Goal: Information Seeking & Learning: Learn about a topic

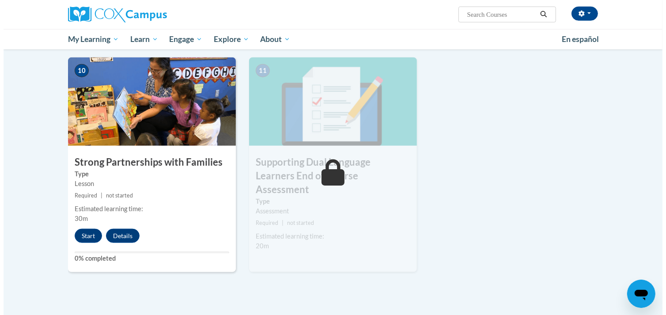
scroll to position [966, 0]
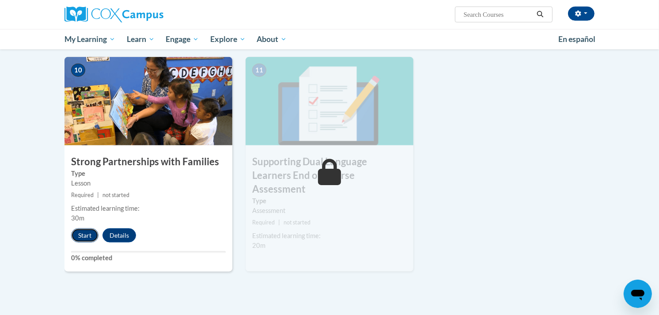
click at [83, 231] on button "Start" at bounding box center [84, 235] width 27 height 14
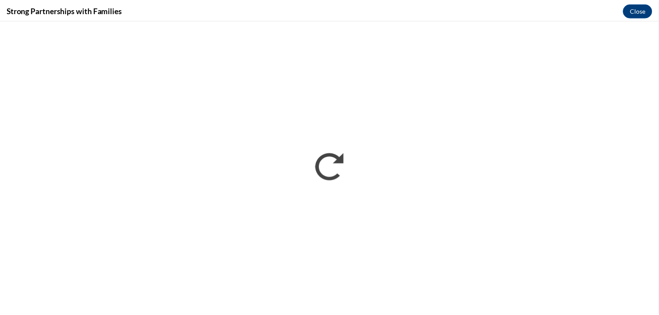
scroll to position [0, 0]
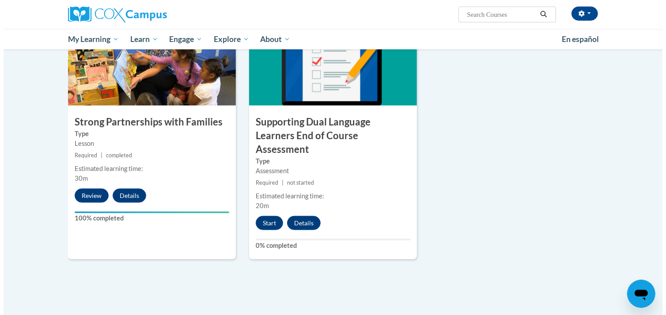
scroll to position [1008, 0]
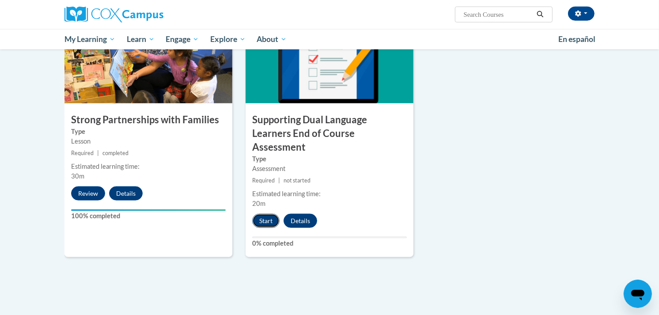
click at [261, 214] on button "Start" at bounding box center [265, 221] width 27 height 14
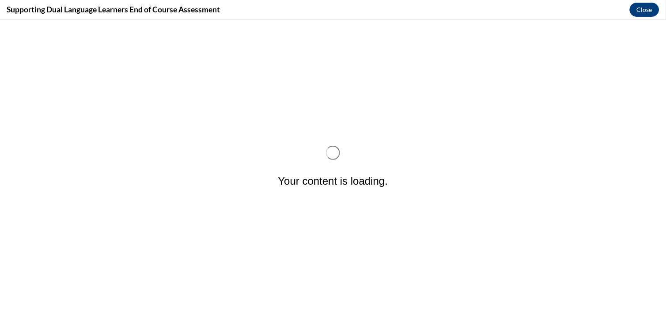
scroll to position [0, 0]
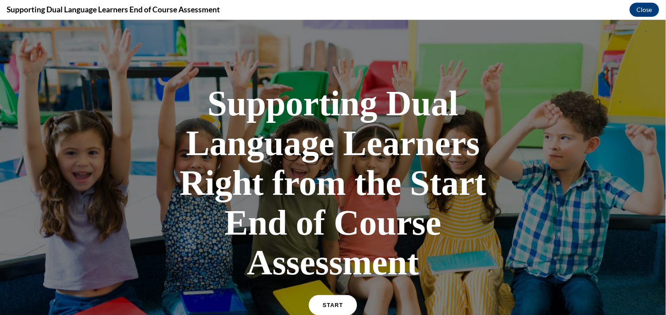
click at [327, 297] on link "START" at bounding box center [333, 305] width 48 height 20
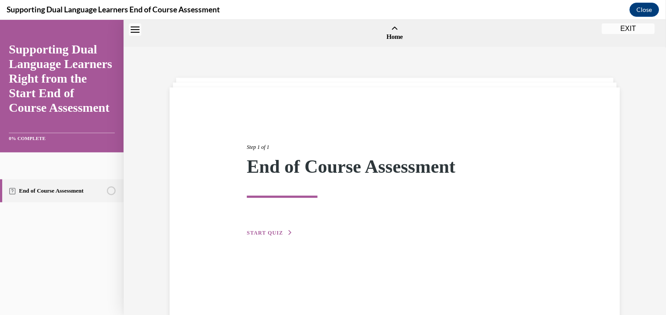
scroll to position [27, 0]
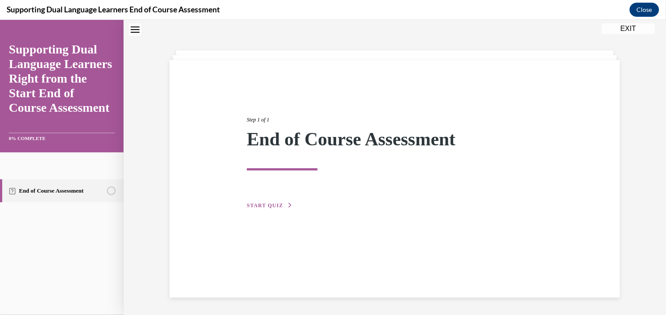
click at [265, 208] on button "START QUIZ" at bounding box center [270, 205] width 46 height 8
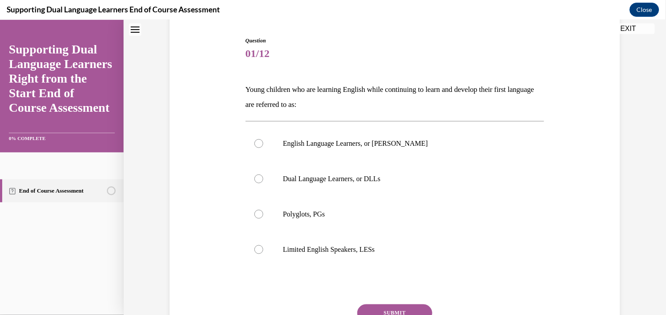
scroll to position [87, 0]
click at [266, 175] on label "Dual Language Learners, or DLLs" at bounding box center [395, 177] width 299 height 35
click at [263, 175] on input "Dual Language Learners, or DLLs" at bounding box center [258, 178] width 9 height 9
radio input "true"
click at [390, 307] on button "SUBMIT" at bounding box center [394, 312] width 75 height 18
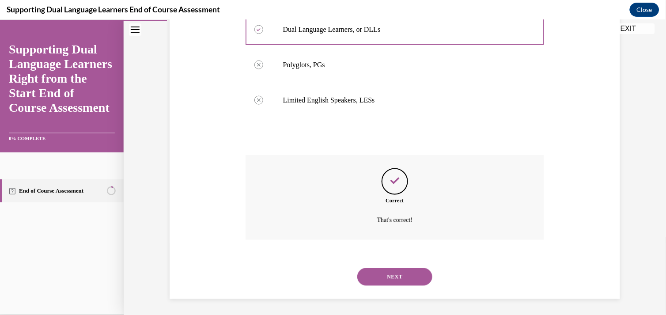
scroll to position [236, 0]
click at [391, 276] on button "NEXT" at bounding box center [394, 276] width 75 height 18
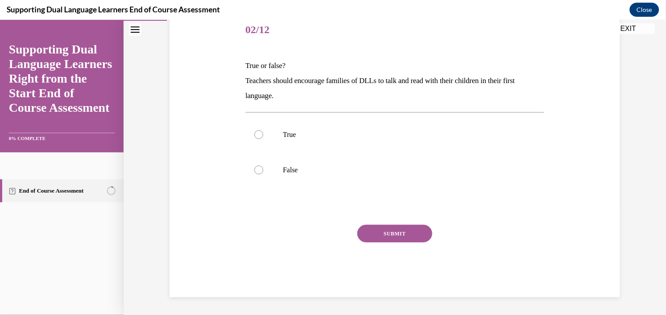
scroll to position [98, 0]
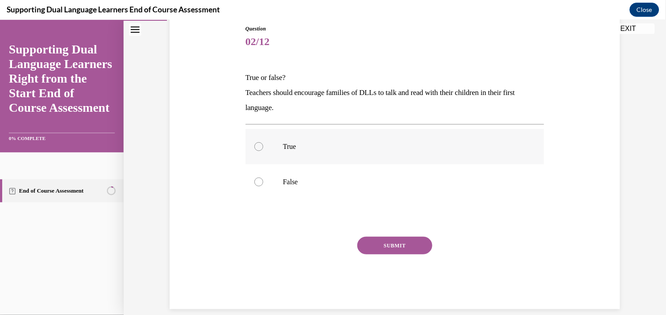
click at [271, 150] on label "True" at bounding box center [395, 146] width 299 height 35
click at [263, 150] on input "True" at bounding box center [258, 146] width 9 height 9
radio input "true"
click at [380, 245] on button "SUBMIT" at bounding box center [394, 245] width 75 height 18
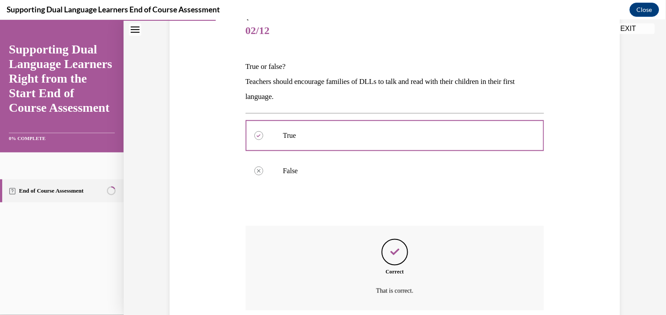
scroll to position [181, 0]
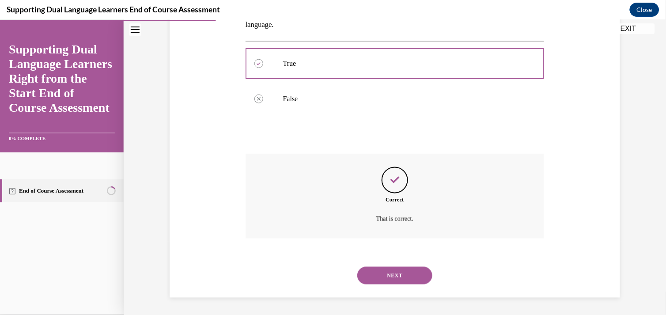
click at [371, 271] on button "NEXT" at bounding box center [394, 275] width 75 height 18
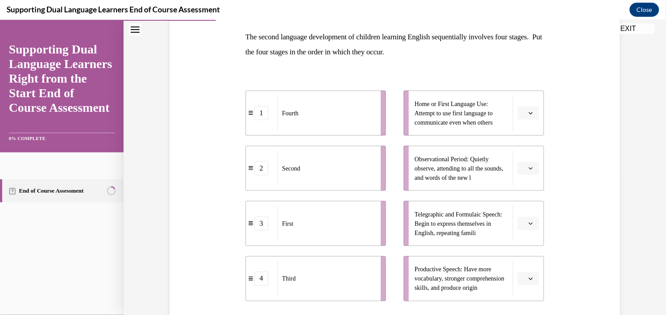
scroll to position [139, 0]
click at [529, 278] on icon "button" at bounding box center [531, 278] width 4 height 4
click at [519, 237] on div "3" at bounding box center [524, 240] width 22 height 18
click at [529, 112] on icon "button" at bounding box center [531, 112] width 4 height 4
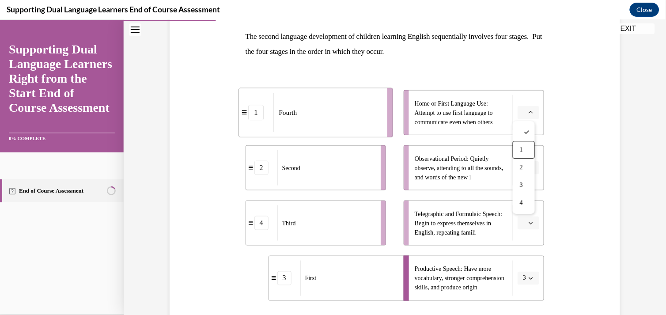
click at [571, 182] on div "Question 03/12 The second language development of children learning English seq…" at bounding box center [394, 183] width 455 height 453
click at [528, 223] on span "button" at bounding box center [531, 223] width 6 height 6
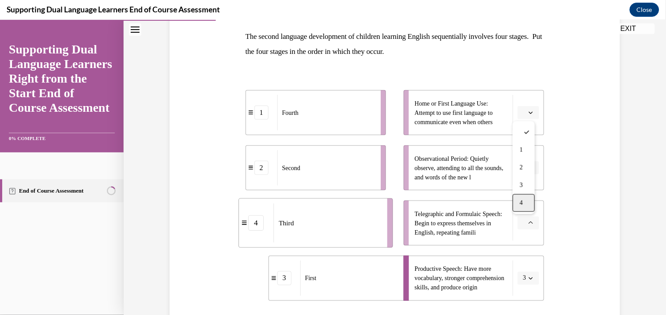
click at [525, 208] on div "4" at bounding box center [524, 202] width 22 height 18
click at [526, 170] on button "button" at bounding box center [529, 167] width 22 height 13
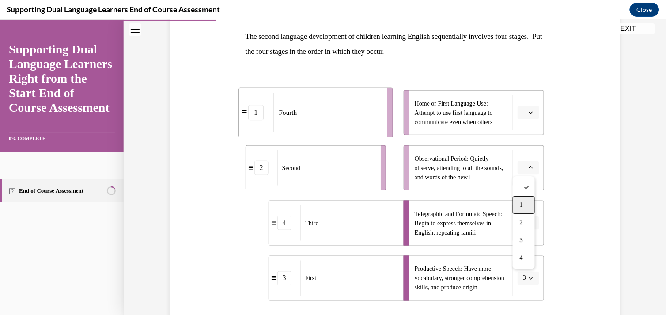
click at [526, 199] on div "1" at bounding box center [524, 205] width 22 height 18
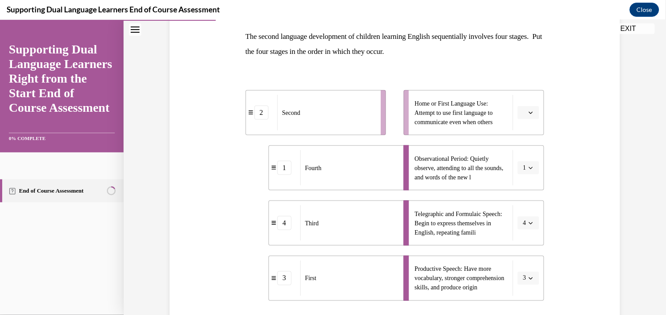
click at [528, 115] on span "button" at bounding box center [531, 112] width 6 height 6
click at [526, 165] on div "2" at bounding box center [524, 167] width 22 height 18
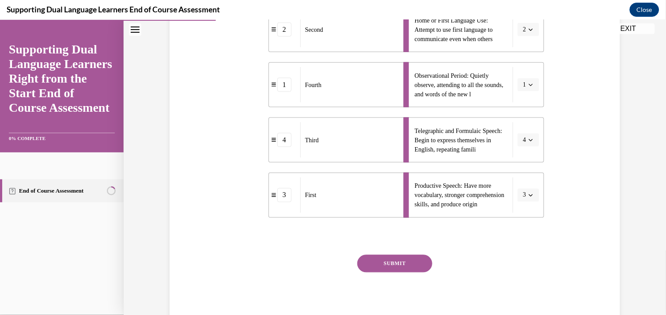
scroll to position [252, 0]
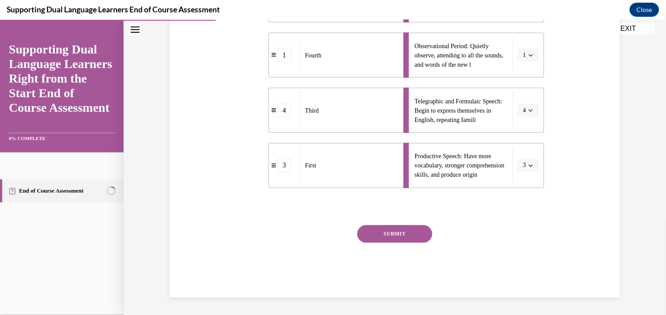
click at [394, 235] on button "SUBMIT" at bounding box center [394, 234] width 75 height 18
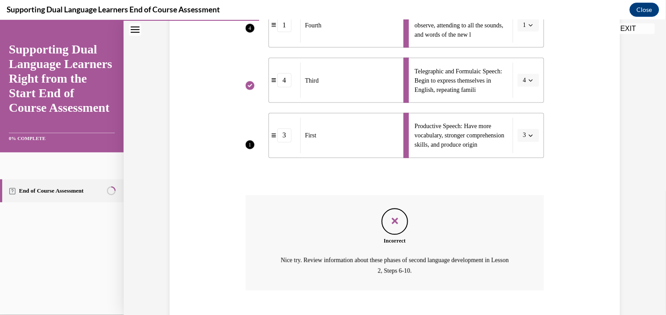
scroll to position [333, 0]
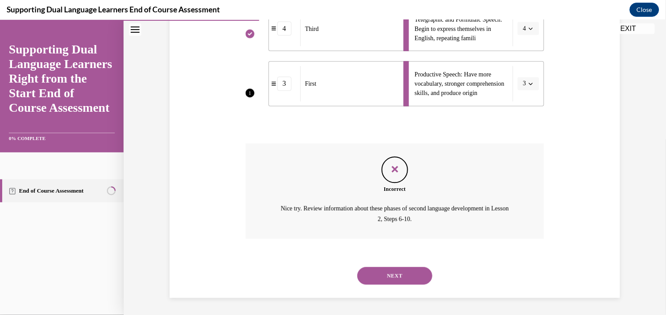
click at [400, 270] on button "NEXT" at bounding box center [394, 276] width 75 height 18
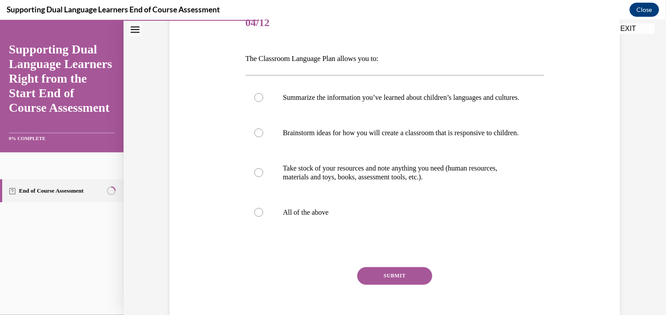
scroll to position [117, 0]
click at [250, 229] on label "All of the above" at bounding box center [395, 211] width 299 height 35
click at [254, 216] on input "All of the above" at bounding box center [258, 211] width 9 height 9
radio input "true"
click at [380, 284] on button "SUBMIT" at bounding box center [394, 275] width 75 height 18
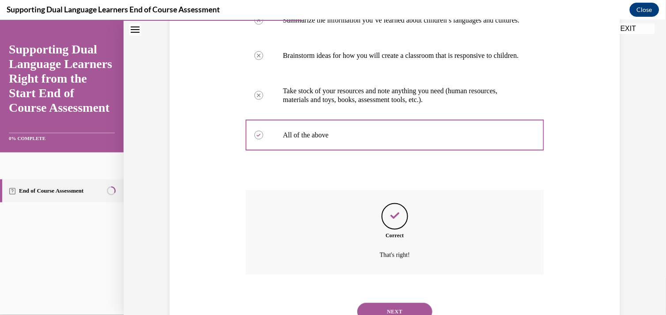
scroll to position [248, 0]
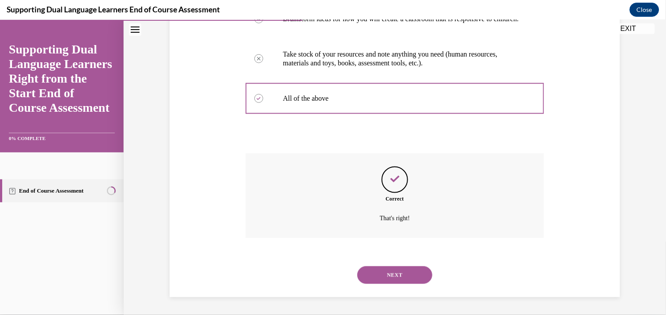
click at [394, 268] on button "NEXT" at bounding box center [394, 275] width 75 height 18
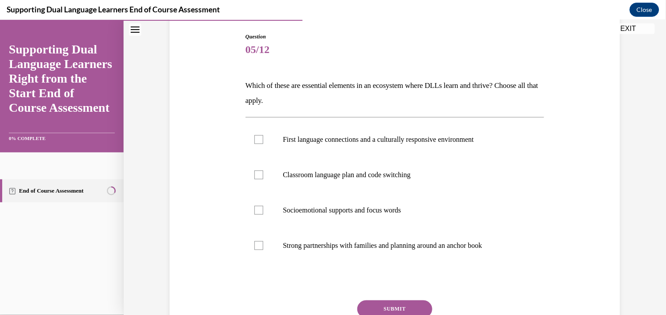
scroll to position [91, 0]
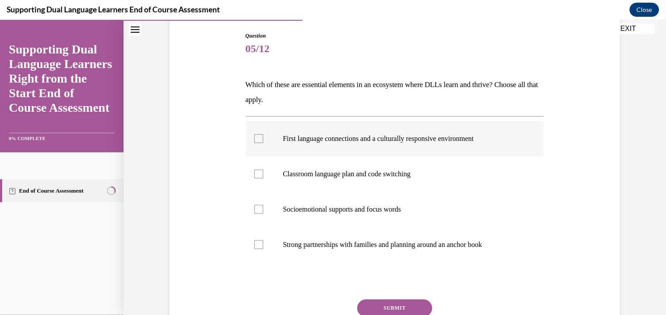
click at [260, 143] on label "First language connections and a culturally responsive environment" at bounding box center [395, 138] width 299 height 35
click at [260, 143] on input "First language connections and a culturally responsive environment" at bounding box center [258, 138] width 9 height 9
checkbox input "true"
click at [256, 179] on label "Classroom language plan and code switching" at bounding box center [395, 173] width 299 height 35
click at [256, 178] on input "Classroom language plan and code switching" at bounding box center [258, 173] width 9 height 9
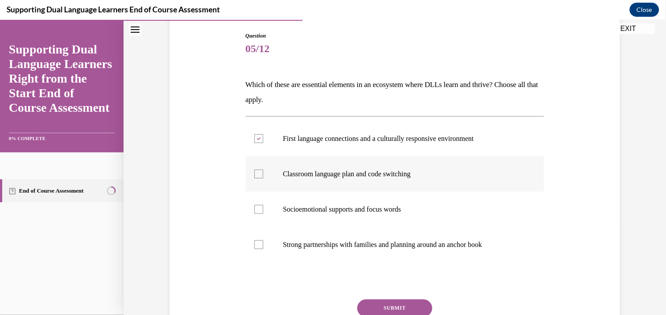
checkbox input "true"
click at [254, 212] on div at bounding box center [258, 208] width 9 height 9
click at [254, 212] on input "Socioemotional supports and focus words" at bounding box center [258, 208] width 9 height 9
checkbox input "true"
click at [260, 246] on label "Strong partnerships with families and planning around an anchor book" at bounding box center [395, 244] width 299 height 35
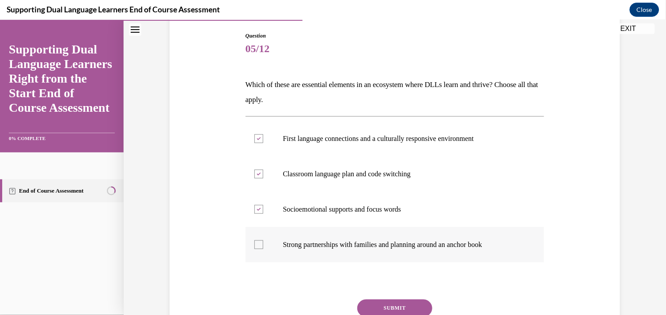
click at [260, 246] on input "Strong partnerships with families and planning around an anchor book" at bounding box center [258, 244] width 9 height 9
checkbox input "true"
click at [373, 303] on button "SUBMIT" at bounding box center [394, 308] width 75 height 18
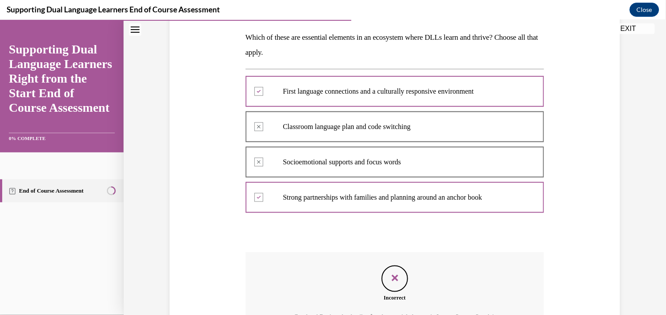
scroll to position [236, 0]
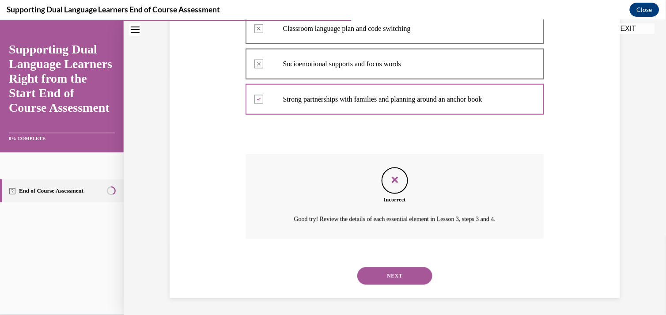
click at [375, 274] on button "NEXT" at bounding box center [394, 276] width 75 height 18
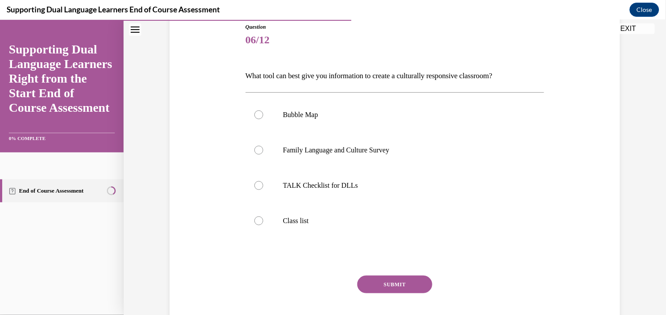
scroll to position [100, 0]
click at [255, 186] on div at bounding box center [258, 184] width 9 height 9
click at [255, 186] on input "TALK Checklist for DLLs" at bounding box center [258, 184] width 9 height 9
radio input "true"
click at [387, 281] on button "SUBMIT" at bounding box center [394, 284] width 75 height 18
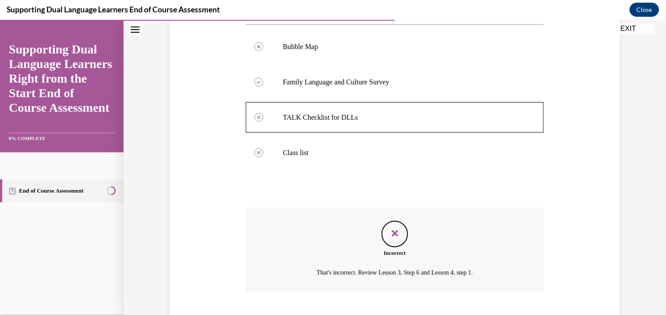
scroll to position [222, 0]
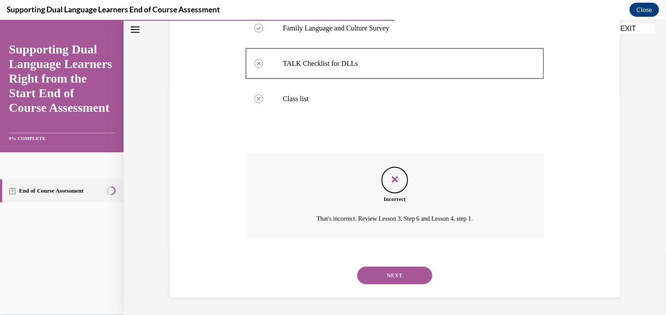
click at [387, 281] on button "NEXT" at bounding box center [394, 275] width 75 height 18
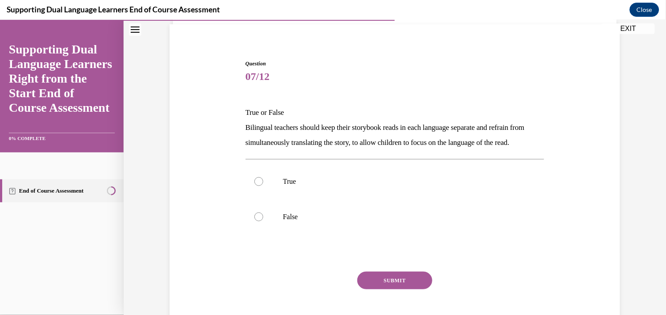
scroll to position [65, 0]
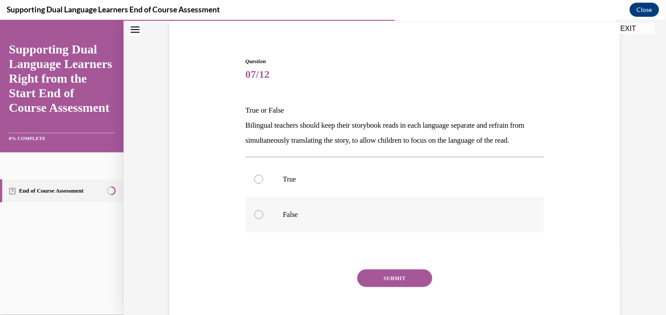
click at [257, 219] on div at bounding box center [258, 214] width 9 height 9
click at [257, 219] on input "False" at bounding box center [258, 214] width 9 height 9
radio input "true"
click at [367, 287] on button "SUBMIT" at bounding box center [394, 278] width 75 height 18
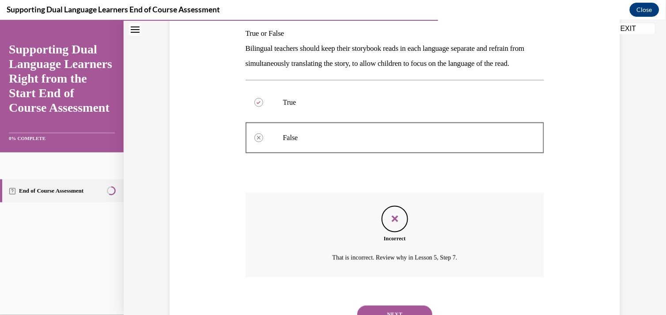
scroll to position [196, 0]
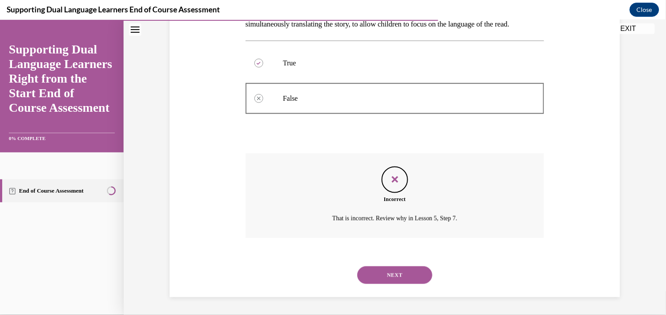
click at [377, 276] on button "NEXT" at bounding box center [394, 275] width 75 height 18
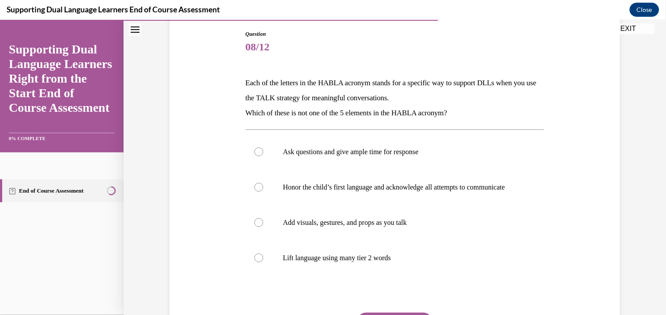
scroll to position [96, 0]
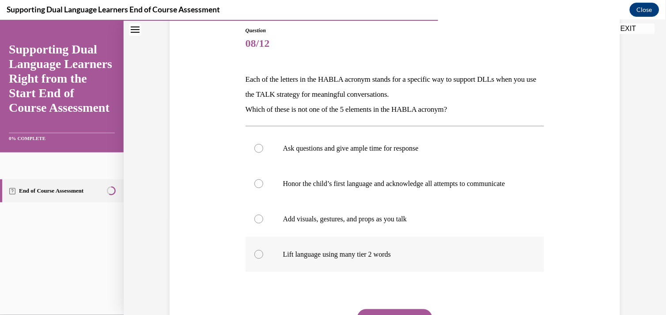
click at [255, 258] on div at bounding box center [258, 254] width 9 height 9
click at [255, 258] on input "Lift language using many tier 2 words" at bounding box center [258, 254] width 9 height 9
radio input "true"
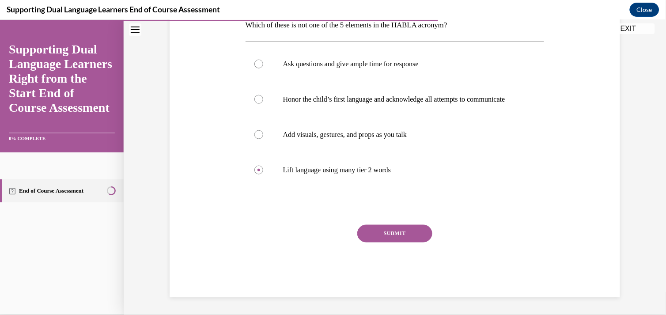
click at [366, 237] on button "SUBMIT" at bounding box center [394, 233] width 75 height 18
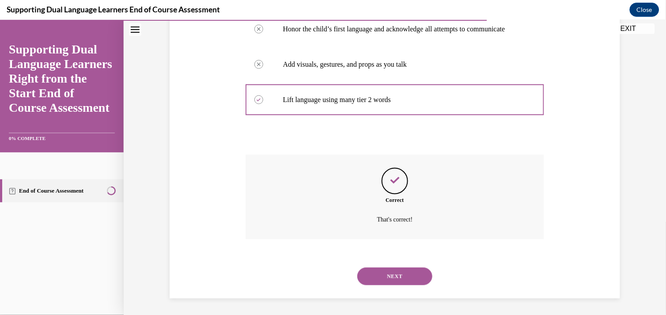
scroll to position [261, 0]
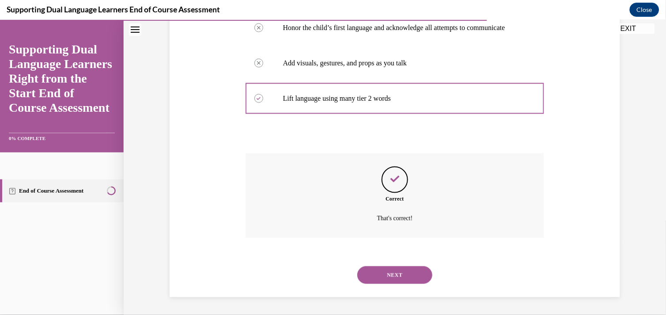
click at [380, 275] on button "NEXT" at bounding box center [394, 275] width 75 height 18
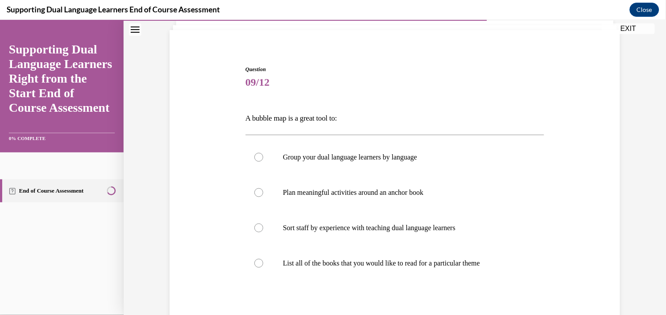
scroll to position [63, 0]
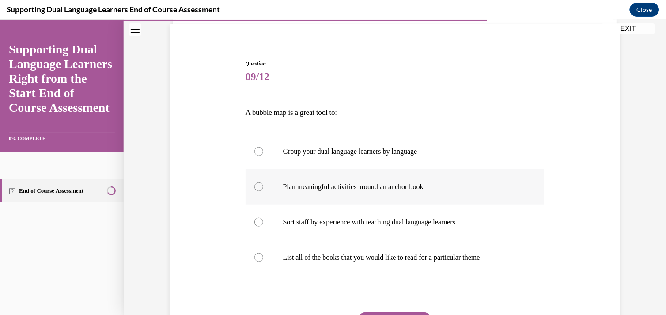
click at [254, 186] on div at bounding box center [258, 186] width 9 height 9
click at [254, 186] on input "Plan meaningful activities around an anchor book" at bounding box center [258, 186] width 9 height 9
radio input "true"
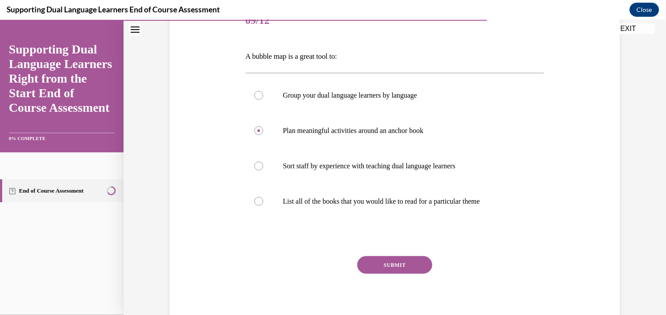
scroll to position [127, 0]
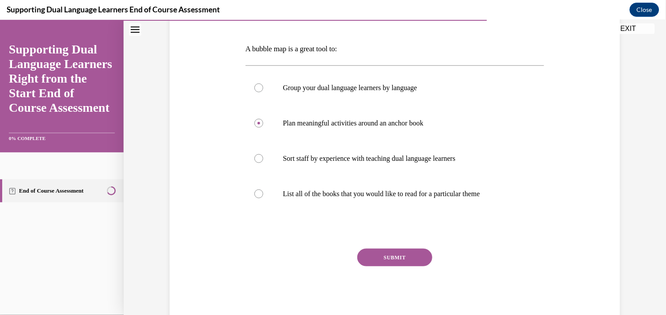
click at [380, 260] on button "SUBMIT" at bounding box center [394, 257] width 75 height 18
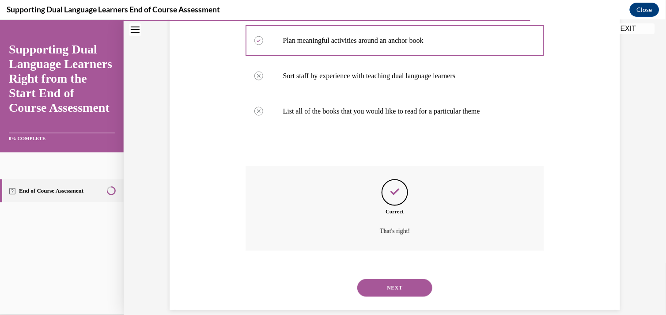
scroll to position [222, 0]
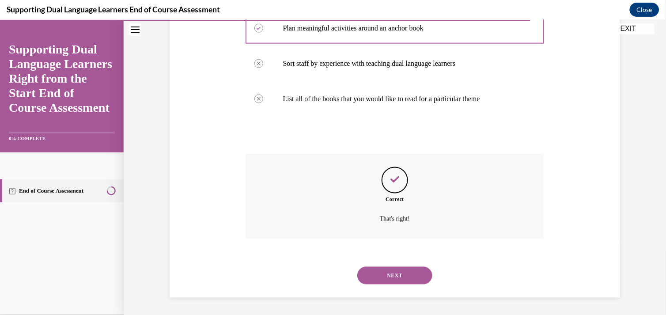
click at [389, 268] on button "NEXT" at bounding box center [394, 275] width 75 height 18
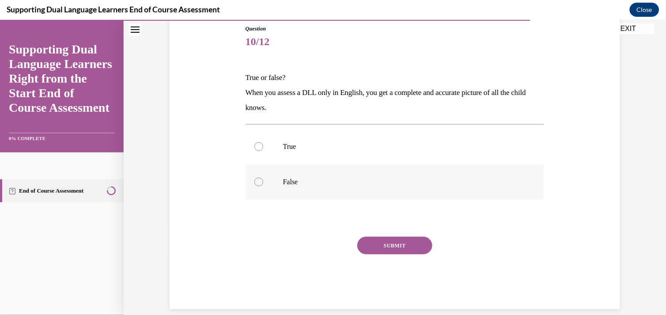
click at [255, 182] on div at bounding box center [258, 181] width 9 height 9
click at [255, 182] on input "False" at bounding box center [258, 181] width 9 height 9
radio input "true"
click at [374, 237] on button "SUBMIT" at bounding box center [394, 245] width 75 height 18
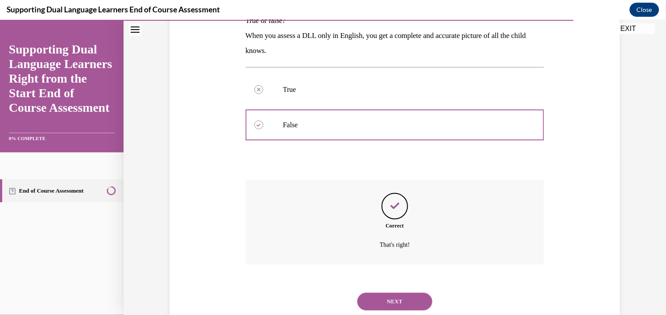
scroll to position [181, 0]
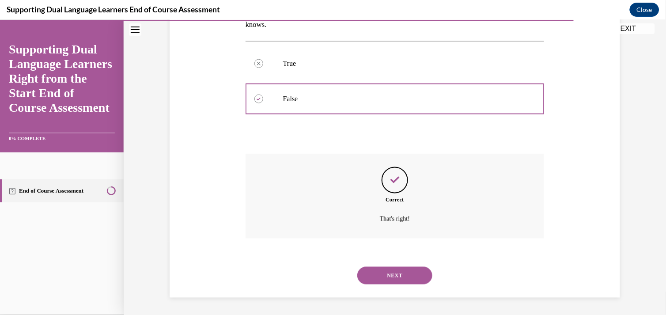
click at [379, 273] on button "NEXT" at bounding box center [394, 275] width 75 height 18
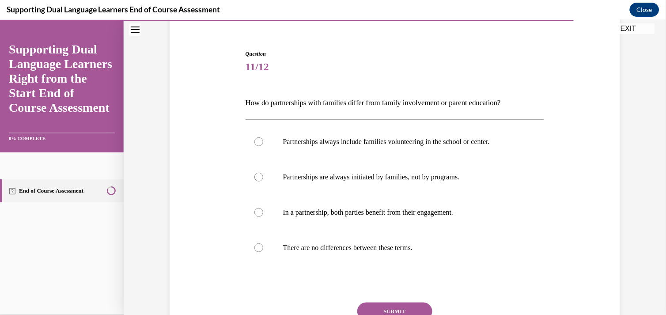
scroll to position [74, 0]
click at [254, 247] on div at bounding box center [258, 246] width 9 height 9
click at [254, 247] on input "There are no differences between these terms." at bounding box center [258, 246] width 9 height 9
radio input "true"
click at [383, 305] on button "SUBMIT" at bounding box center [394, 310] width 75 height 18
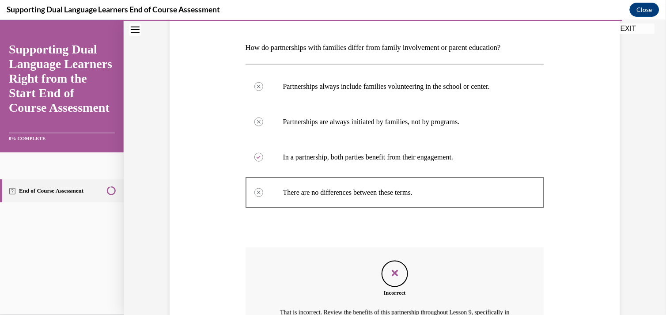
scroll to position [232, 0]
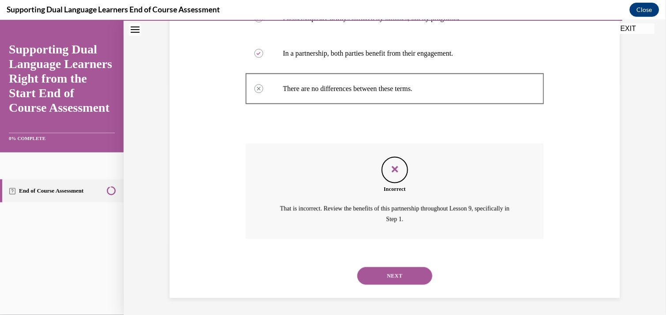
click at [368, 270] on button "NEXT" at bounding box center [394, 276] width 75 height 18
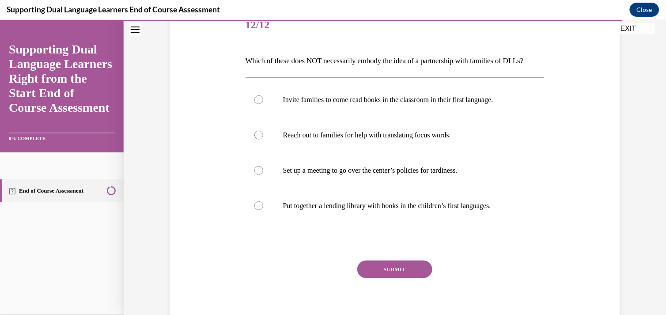
scroll to position [116, 0]
click at [264, 187] on label "Set up a meeting to go over the center’s policies for tardiness." at bounding box center [395, 168] width 299 height 35
click at [263, 174] on input "Set up a meeting to go over the center’s policies for tardiness." at bounding box center [258, 169] width 9 height 9
radio input "true"
click at [371, 277] on button "SUBMIT" at bounding box center [394, 268] width 75 height 18
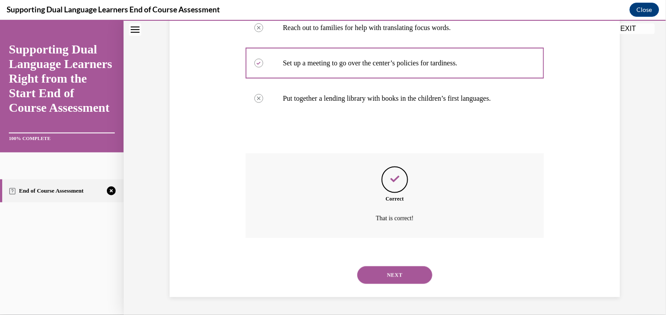
scroll to position [236, 0]
click at [371, 281] on button "NEXT" at bounding box center [394, 275] width 75 height 18
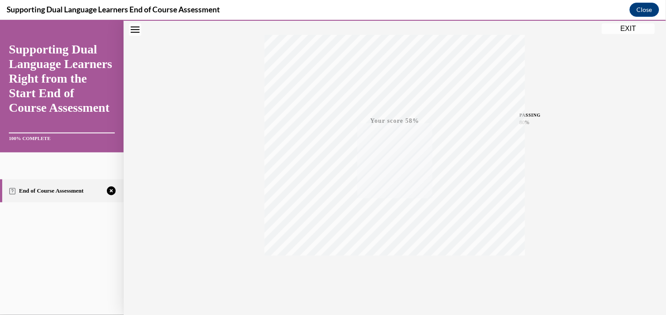
scroll to position [157, 0]
click at [390, 259] on icon "button" at bounding box center [394, 261] width 31 height 10
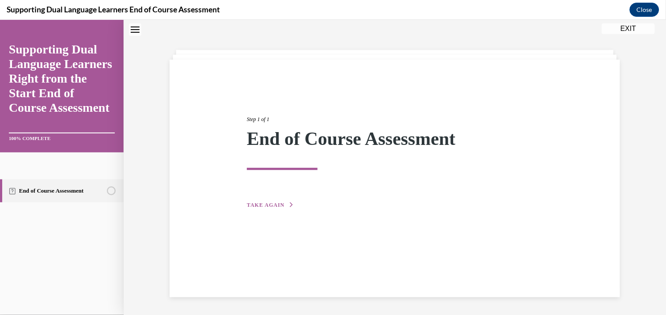
scroll to position [28, 0]
click at [256, 203] on span "TAKE AGAIN" at bounding box center [266, 204] width 38 height 6
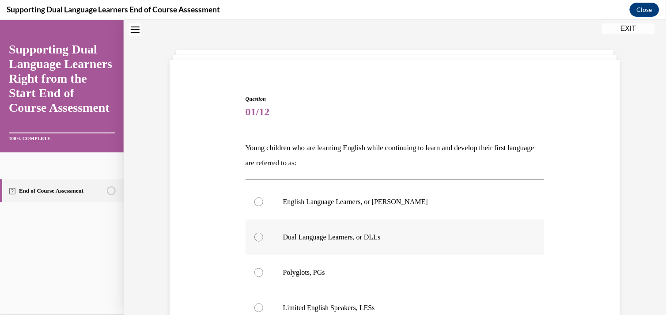
click at [250, 243] on label "Dual Language Learners, or DLLs" at bounding box center [395, 236] width 299 height 35
click at [254, 241] on input "Dual Language Learners, or DLLs" at bounding box center [258, 236] width 9 height 9
radio input "true"
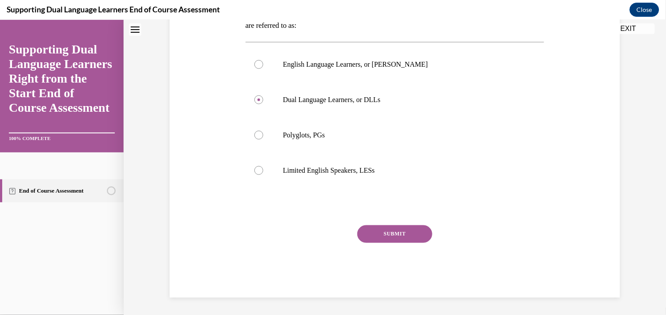
click at [373, 231] on button "SUBMIT" at bounding box center [394, 234] width 75 height 18
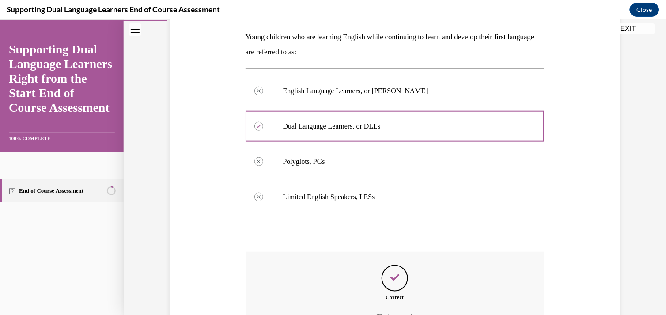
scroll to position [236, 0]
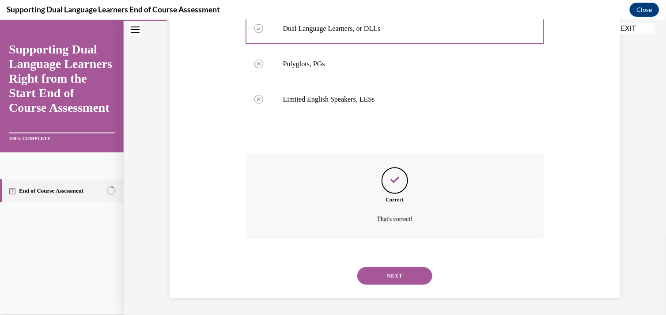
click at [386, 273] on button "NEXT" at bounding box center [394, 276] width 75 height 18
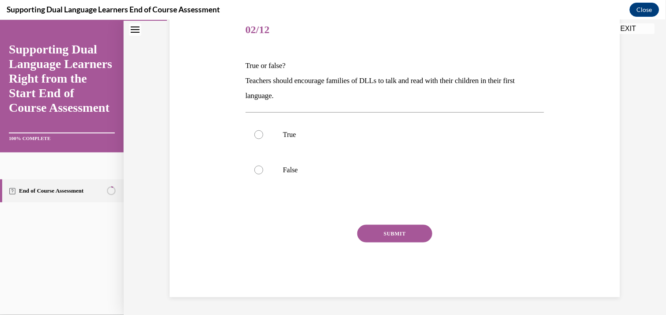
scroll to position [98, 0]
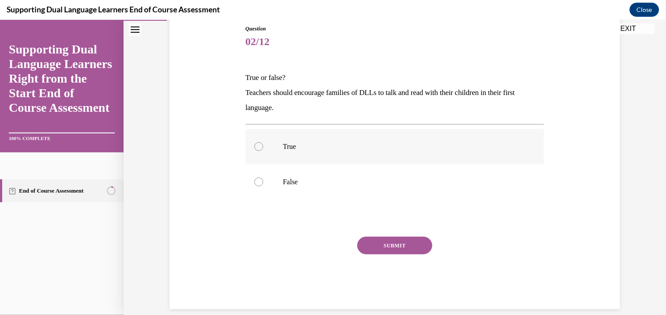
click at [277, 148] on label "True" at bounding box center [395, 146] width 299 height 35
click at [263, 148] on input "True" at bounding box center [258, 146] width 9 height 9
radio input "true"
click at [378, 244] on button "SUBMIT" at bounding box center [394, 245] width 75 height 18
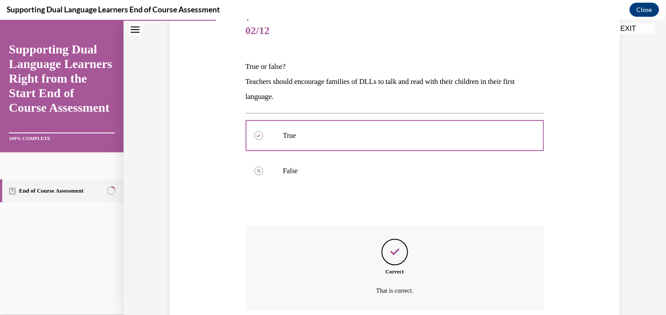
scroll to position [181, 0]
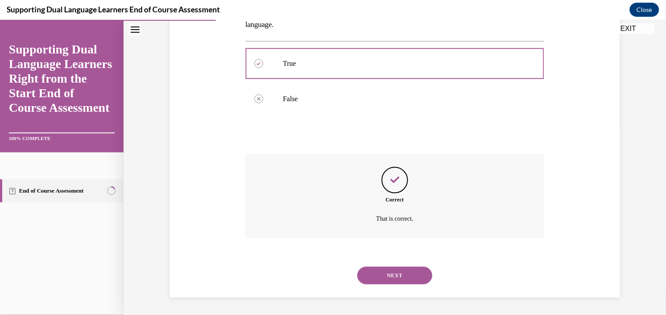
click at [381, 270] on button "NEXT" at bounding box center [394, 275] width 75 height 18
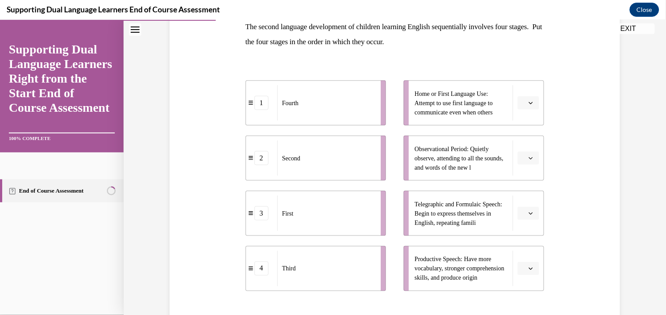
scroll to position [151, 0]
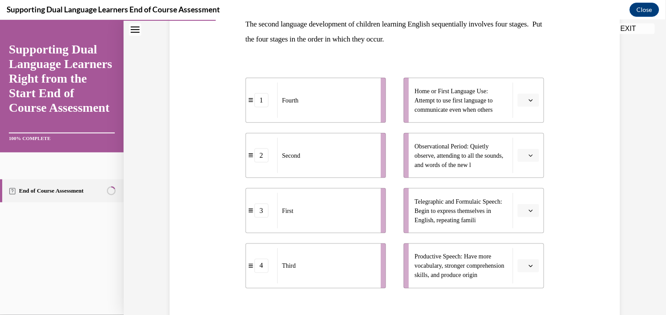
click at [523, 99] on span "Please select an option" at bounding box center [524, 99] width 3 height 9
click at [523, 139] on span "1" at bounding box center [521, 137] width 3 height 7
click at [523, 155] on span "Please select an option" at bounding box center [524, 155] width 3 height 9
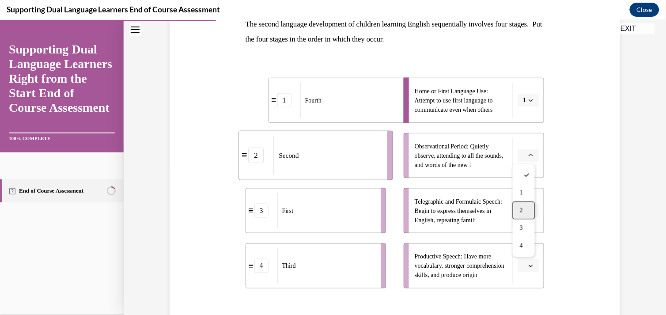
click at [526, 210] on div "2" at bounding box center [524, 210] width 22 height 18
click at [529, 209] on icon "button" at bounding box center [531, 210] width 4 height 4
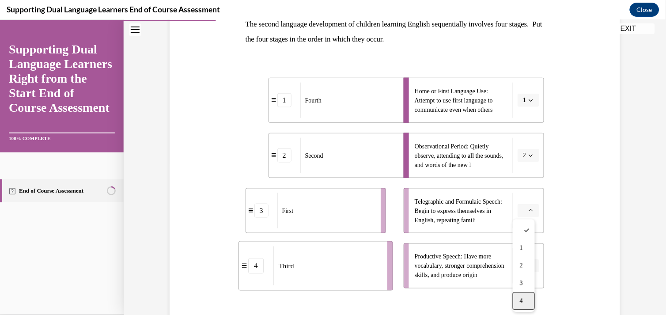
click at [519, 296] on div "4" at bounding box center [524, 301] width 22 height 18
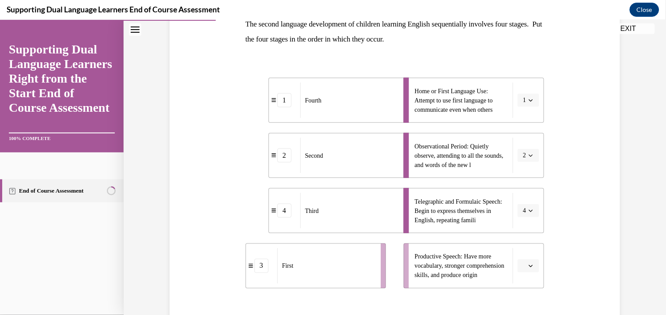
click at [529, 265] on icon "button" at bounding box center [531, 265] width 4 height 4
click at [522, 224] on span "3" at bounding box center [521, 227] width 3 height 7
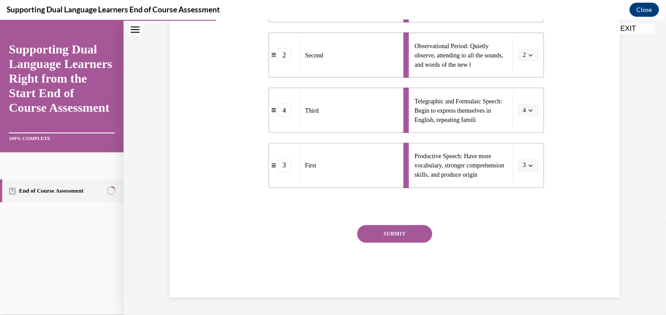
click at [418, 233] on button "SUBMIT" at bounding box center [394, 234] width 75 height 18
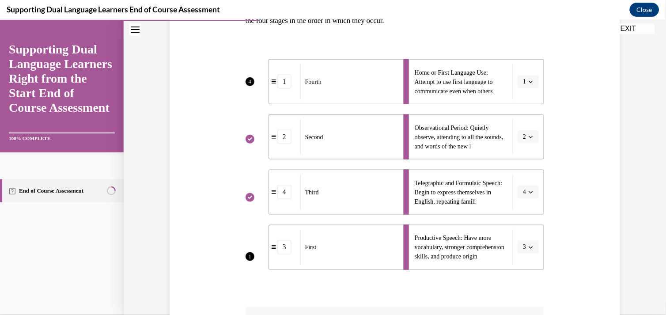
scroll to position [170, 0]
click at [527, 83] on li "Home or First Language Use: Attempt to use first language to communicate even w…" at bounding box center [474, 81] width 140 height 45
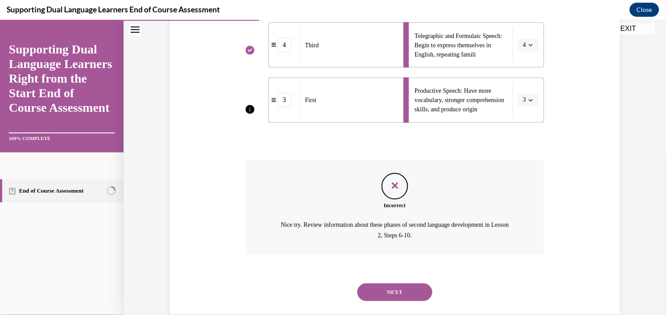
scroll to position [333, 0]
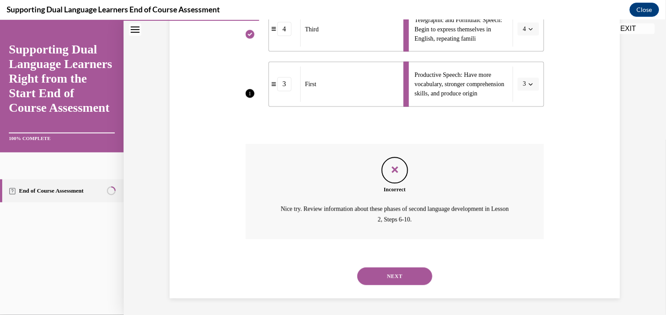
click at [404, 273] on button "NEXT" at bounding box center [394, 276] width 75 height 18
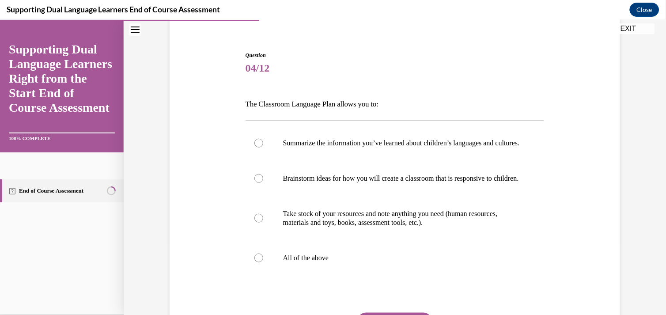
scroll to position [72, 0]
click at [295, 261] on p "All of the above" at bounding box center [402, 257] width 239 height 9
click at [263, 261] on input "All of the above" at bounding box center [258, 257] width 9 height 9
radio input "true"
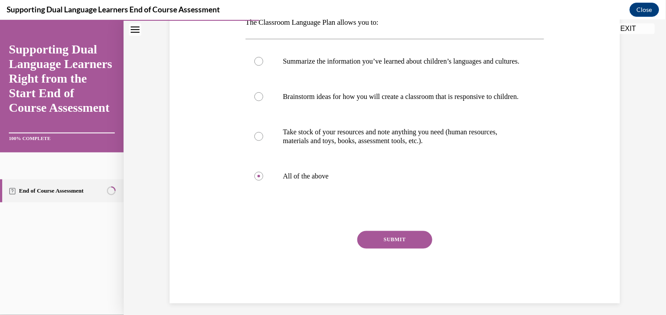
scroll to position [177, 0]
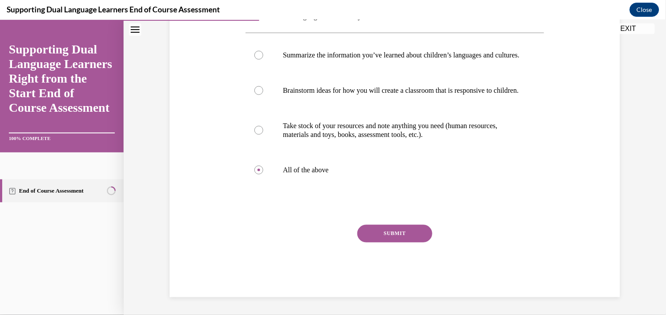
click at [377, 231] on button "SUBMIT" at bounding box center [394, 233] width 75 height 18
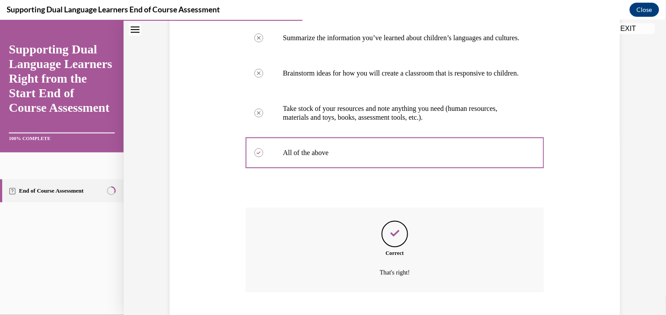
scroll to position [248, 0]
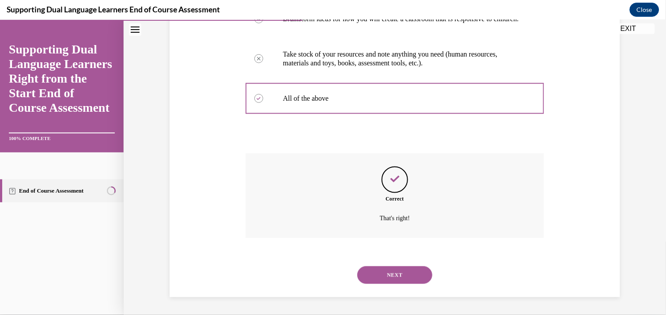
click at [370, 270] on button "NEXT" at bounding box center [394, 275] width 75 height 18
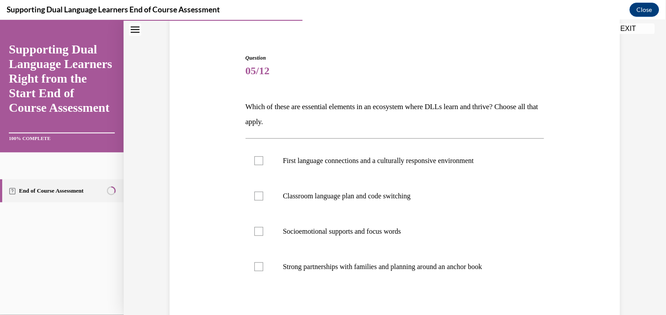
scroll to position [71, 0]
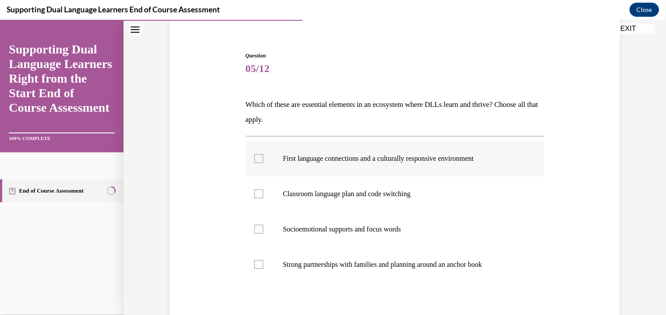
click at [252, 163] on label "First language connections and a culturally responsive environment" at bounding box center [395, 157] width 299 height 35
click at [254, 163] on input "First language connections and a culturally responsive environment" at bounding box center [258, 158] width 9 height 9
checkbox input "true"
click at [253, 257] on label "Strong partnerships with families and planning around an anchor book" at bounding box center [395, 263] width 299 height 35
click at [254, 260] on input "Strong partnerships with families and planning around an anchor book" at bounding box center [258, 264] width 9 height 9
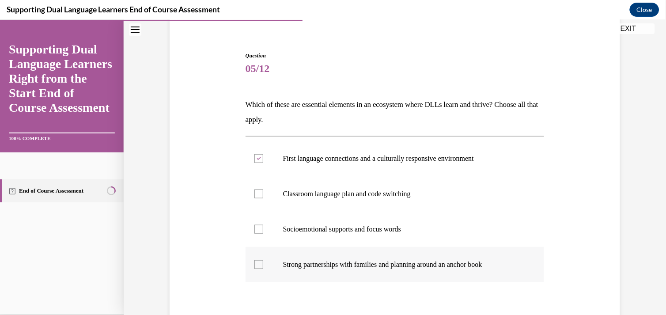
checkbox input "true"
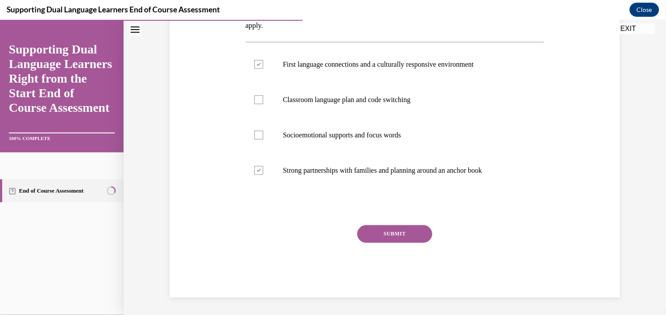
click at [374, 237] on button "SUBMIT" at bounding box center [394, 234] width 75 height 18
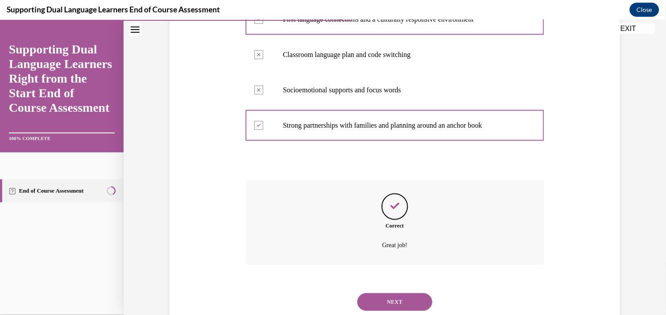
scroll to position [236, 0]
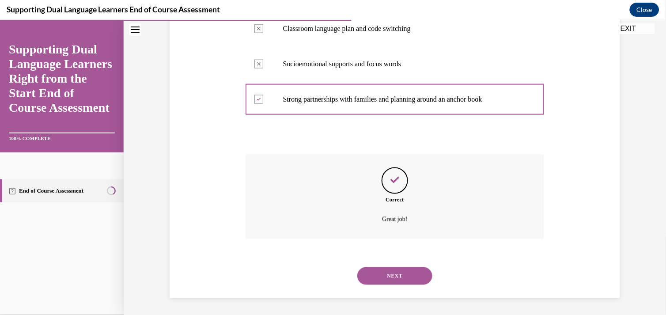
click at [367, 271] on button "NEXT" at bounding box center [394, 276] width 75 height 18
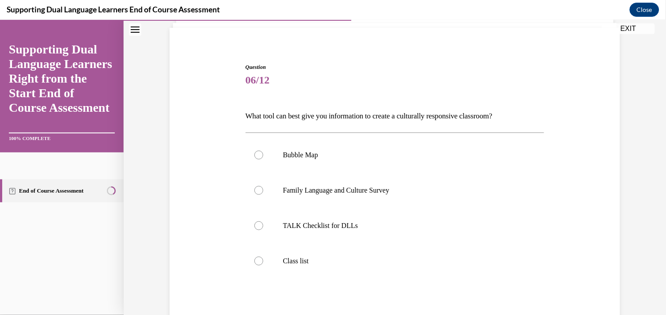
scroll to position [60, 0]
click at [258, 186] on div at bounding box center [258, 189] width 9 height 9
click at [258, 186] on input "Family Language and Culture Survey" at bounding box center [258, 189] width 9 height 9
radio input "true"
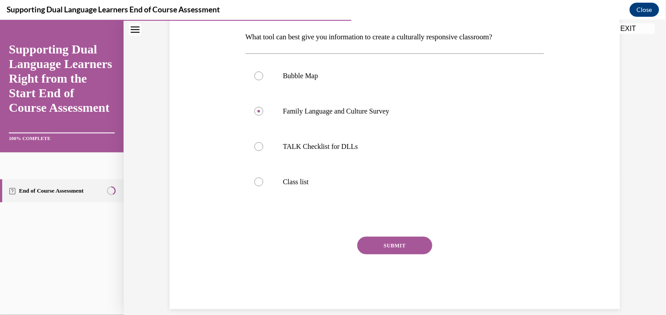
scroll to position [145, 0]
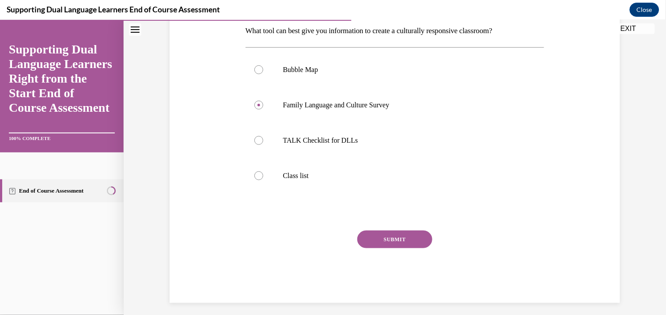
click at [390, 230] on button "SUBMIT" at bounding box center [394, 239] width 75 height 18
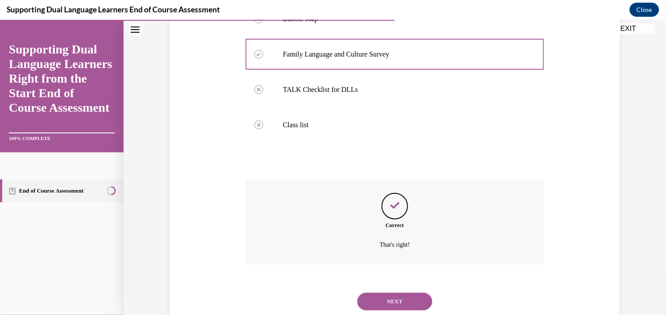
scroll to position [222, 0]
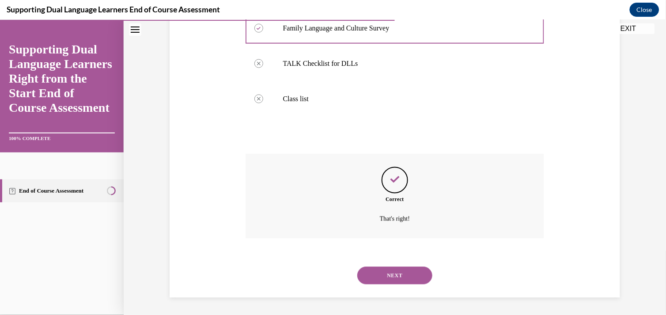
click at [387, 271] on button "NEXT" at bounding box center [394, 275] width 75 height 18
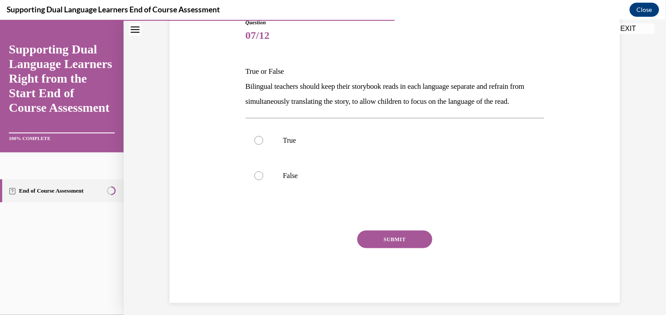
scroll to position [125, 0]
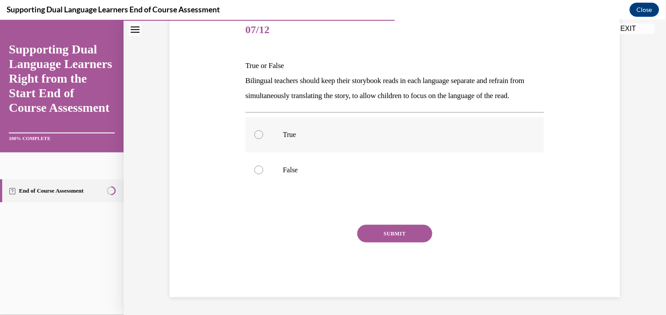
click at [283, 133] on p "True" at bounding box center [402, 134] width 239 height 9
click at [263, 133] on input "True" at bounding box center [258, 134] width 9 height 9
radio input "true"
click at [376, 228] on button "SUBMIT" at bounding box center [394, 233] width 75 height 18
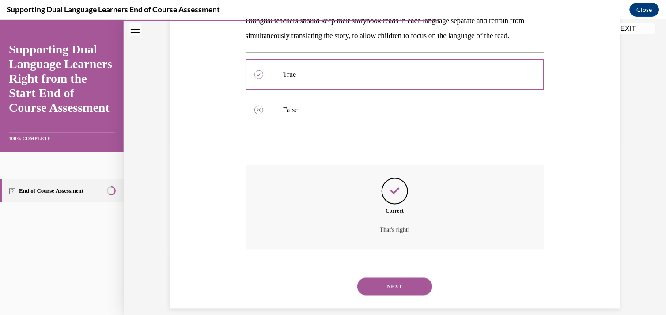
scroll to position [196, 0]
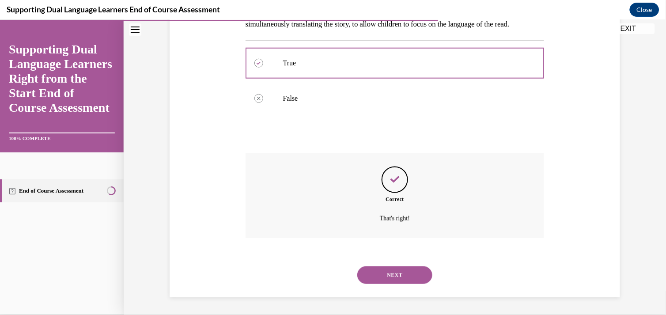
click at [379, 273] on button "NEXT" at bounding box center [394, 275] width 75 height 18
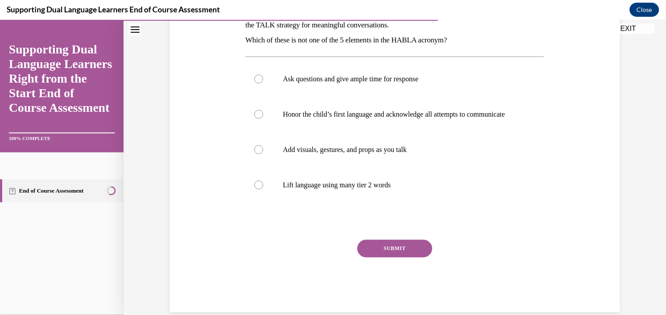
scroll to position [166, 0]
click at [257, 189] on div at bounding box center [258, 184] width 9 height 9
click at [257, 189] on input "Lift language using many tier 2 words" at bounding box center [258, 184] width 9 height 9
radio input "true"
click at [382, 252] on button "SUBMIT" at bounding box center [394, 248] width 75 height 18
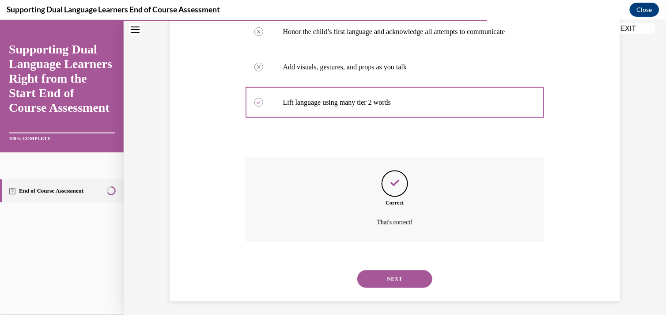
scroll to position [261, 0]
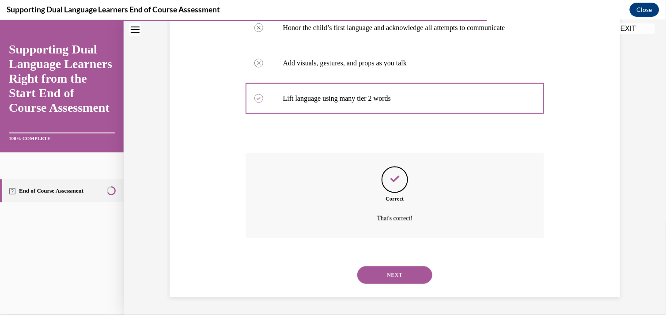
click at [363, 272] on button "NEXT" at bounding box center [394, 275] width 75 height 18
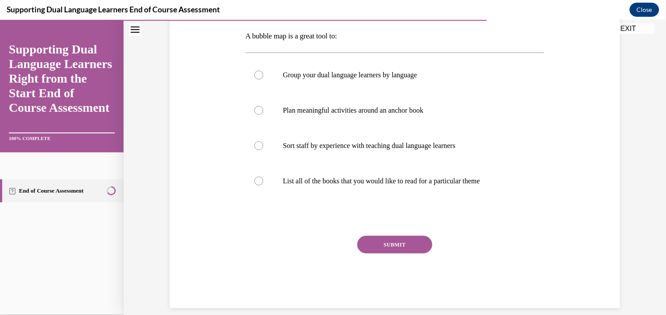
scroll to position [142, 0]
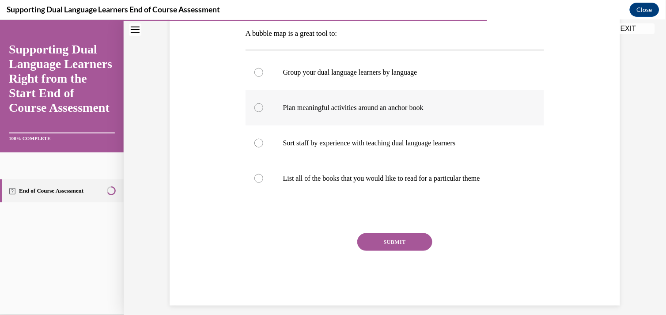
click at [264, 108] on label "Plan meaningful activities around an anchor book" at bounding box center [395, 107] width 299 height 35
click at [263, 108] on input "Plan meaningful activities around an anchor book" at bounding box center [258, 107] width 9 height 9
radio input "true"
click at [376, 239] on button "SUBMIT" at bounding box center [394, 242] width 75 height 18
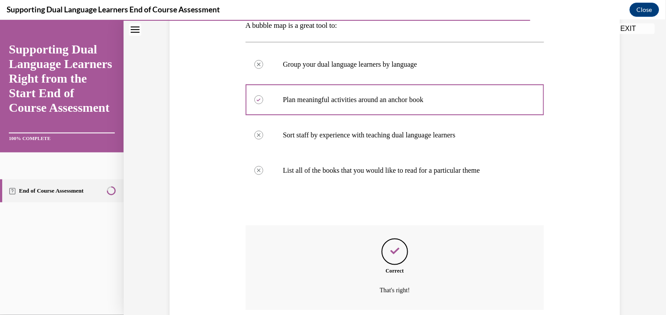
scroll to position [222, 0]
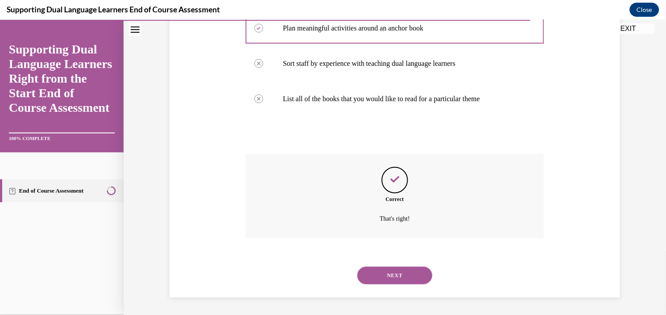
click at [376, 276] on button "NEXT" at bounding box center [394, 275] width 75 height 18
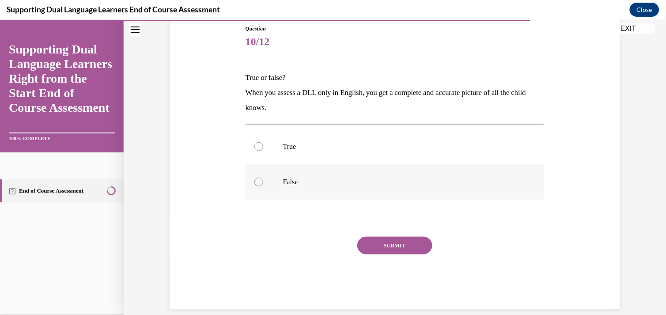
click at [285, 183] on p "False" at bounding box center [402, 181] width 239 height 9
click at [263, 183] on input "False" at bounding box center [258, 181] width 9 height 9
radio input "true"
click at [386, 250] on button "SUBMIT" at bounding box center [394, 245] width 75 height 18
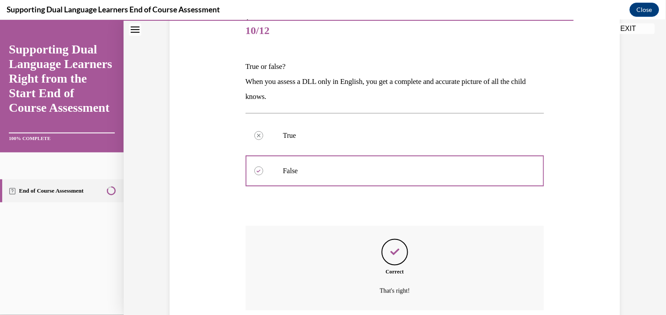
scroll to position [181, 0]
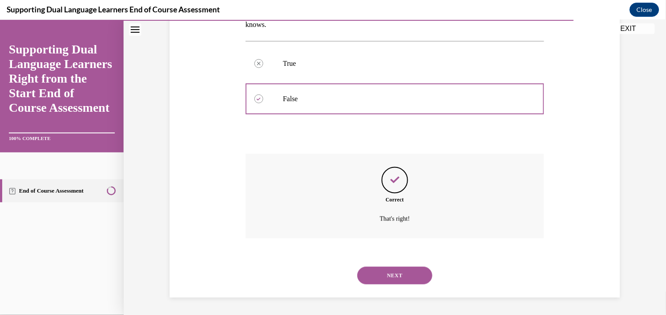
click at [369, 275] on button "NEXT" at bounding box center [394, 275] width 75 height 18
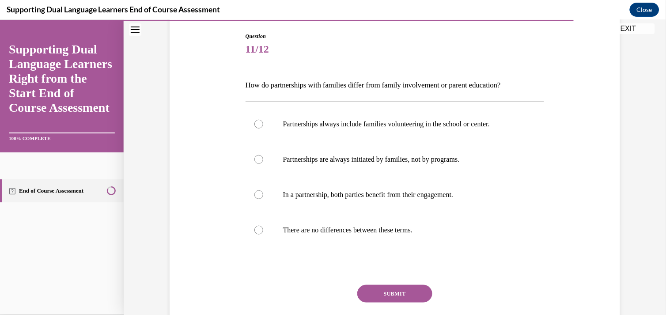
scroll to position [95, 0]
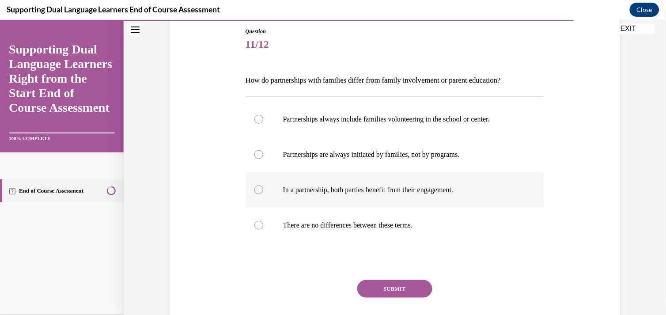
click at [348, 191] on p "In a partnership, both parties benefit from their engagement." at bounding box center [402, 189] width 239 height 9
click at [263, 191] on input "In a partnership, both parties benefit from their engagement." at bounding box center [258, 189] width 9 height 9
radio input "true"
click at [359, 283] on button "SUBMIT" at bounding box center [394, 289] width 75 height 18
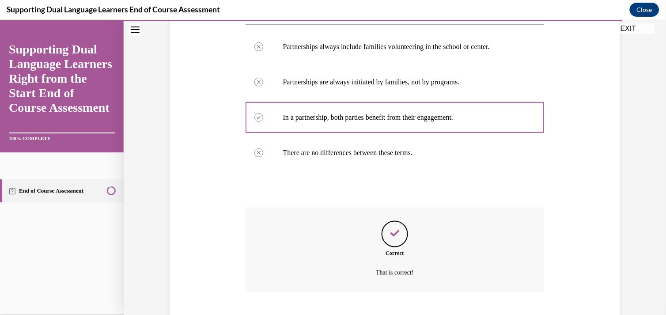
scroll to position [222, 0]
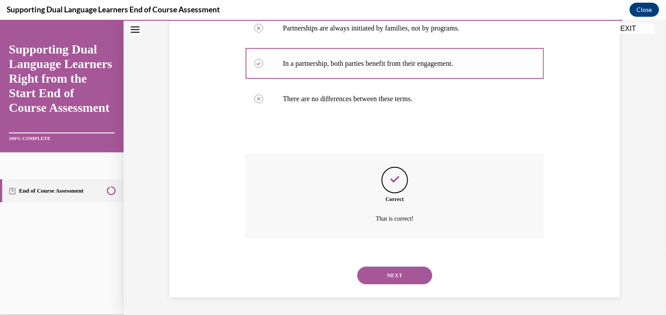
click at [371, 275] on button "NEXT" at bounding box center [394, 275] width 75 height 18
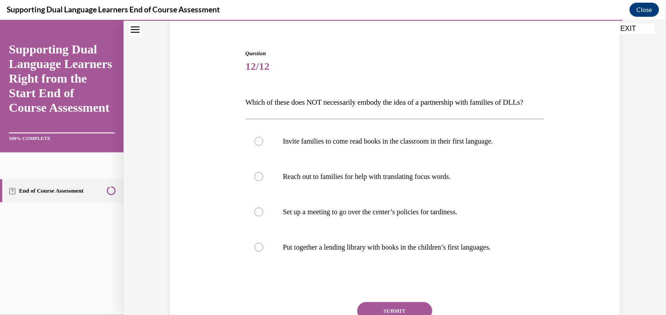
scroll to position [77, 0]
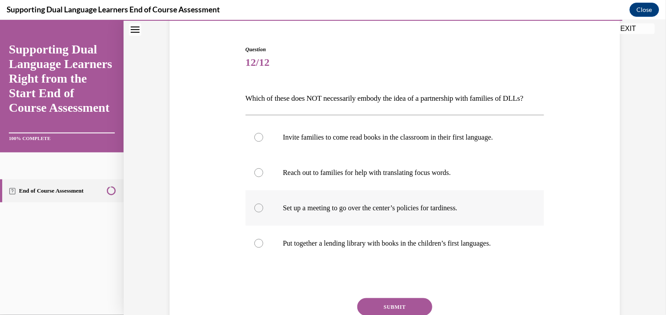
click at [325, 215] on label "Set up a meeting to go over the center’s policies for tardiness." at bounding box center [395, 207] width 299 height 35
click at [263, 212] on input "Set up a meeting to go over the center’s policies for tardiness." at bounding box center [258, 207] width 9 height 9
radio input "true"
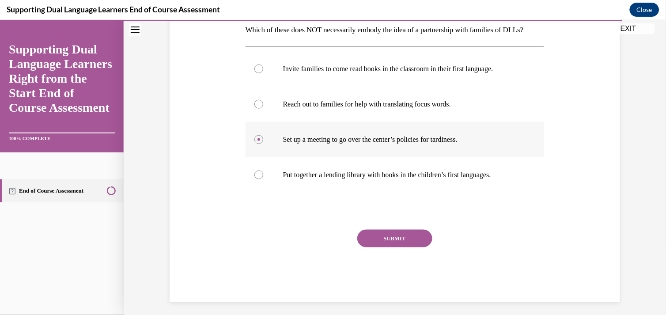
scroll to position [165, 0]
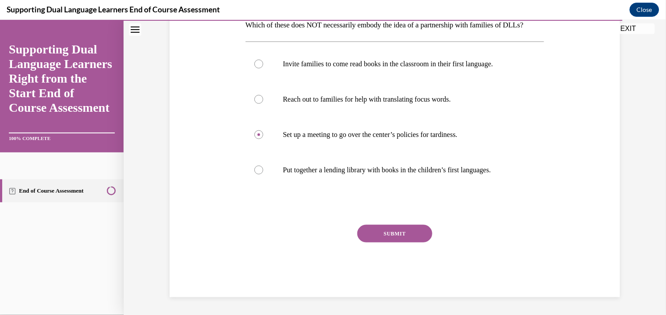
click at [374, 230] on button "SUBMIT" at bounding box center [394, 233] width 75 height 18
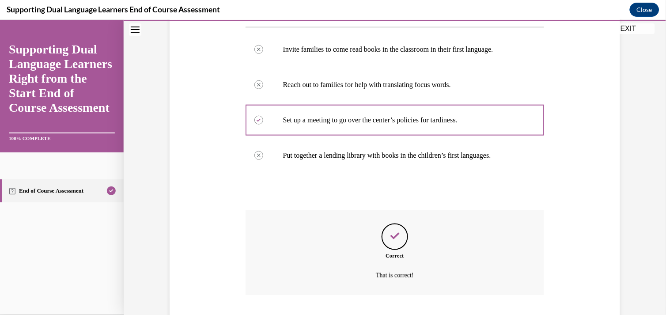
scroll to position [236, 0]
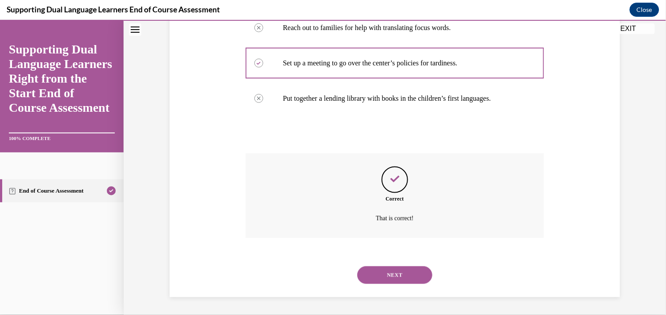
click at [394, 276] on button "NEXT" at bounding box center [394, 275] width 75 height 18
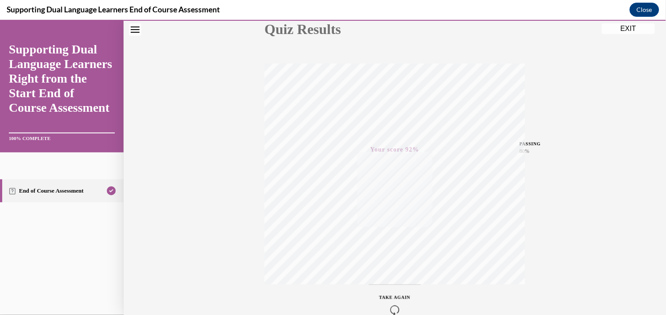
scroll to position [157, 0]
click at [609, 26] on button "EXIT" at bounding box center [628, 28] width 53 height 11
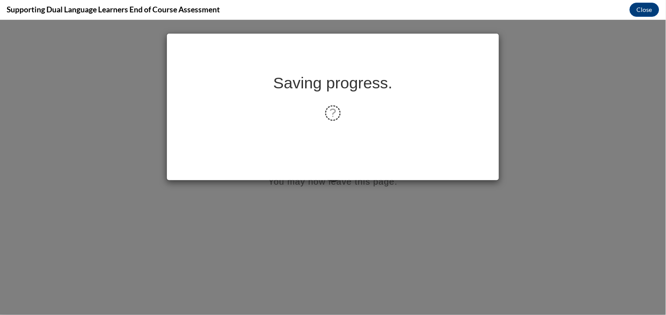
scroll to position [0, 0]
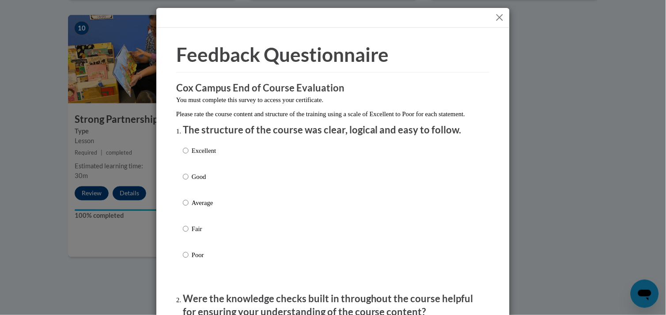
click at [199, 182] on p "Good" at bounding box center [204, 177] width 24 height 10
click at [189, 182] on input "Good" at bounding box center [186, 177] width 6 height 10
radio input "true"
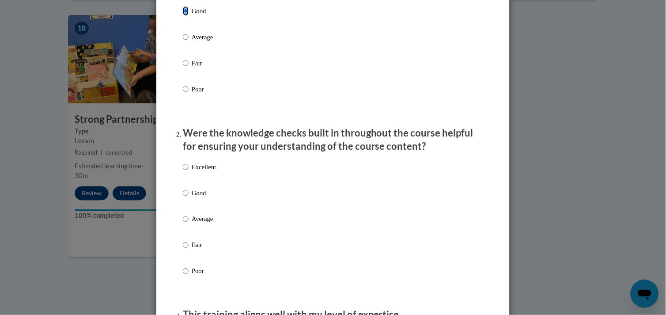
scroll to position [166, 0]
click at [192, 197] on p "Good" at bounding box center [204, 193] width 24 height 10
click at [189, 197] on input "Good" at bounding box center [186, 193] width 6 height 10
radio input "true"
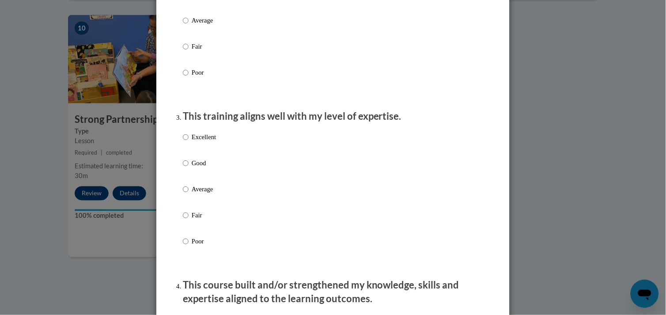
scroll to position [364, 0]
click at [192, 168] on p "Good" at bounding box center [204, 163] width 24 height 10
click at [189, 168] on input "Good" at bounding box center [186, 163] width 6 height 10
radio input "true"
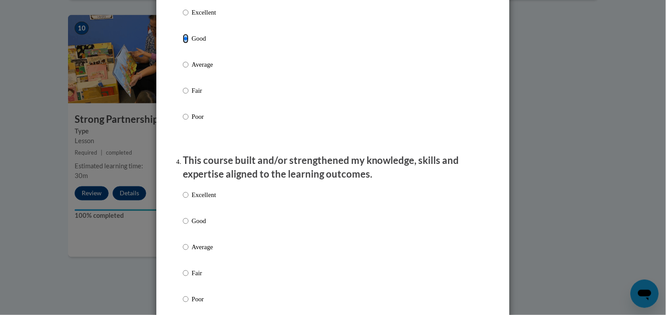
scroll to position [489, 0]
click at [203, 225] on p "Good" at bounding box center [204, 221] width 24 height 10
click at [189, 225] on input "Good" at bounding box center [186, 221] width 6 height 10
radio input "true"
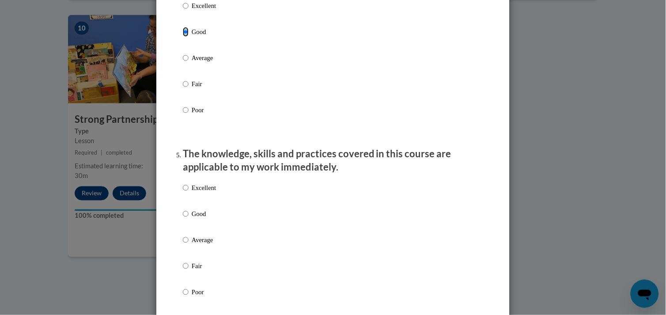
scroll to position [680, 0]
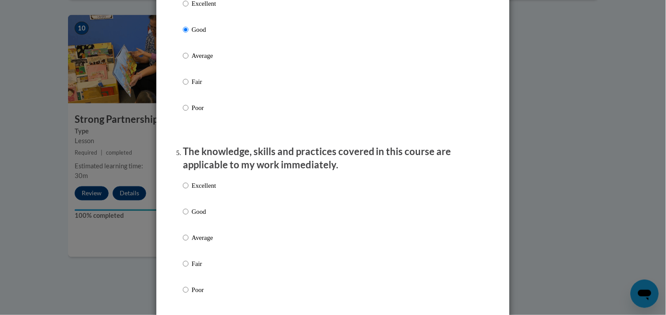
click at [196, 216] on p "Good" at bounding box center [204, 212] width 24 height 10
click at [189, 216] on input "Good" at bounding box center [186, 212] width 6 height 10
radio input "true"
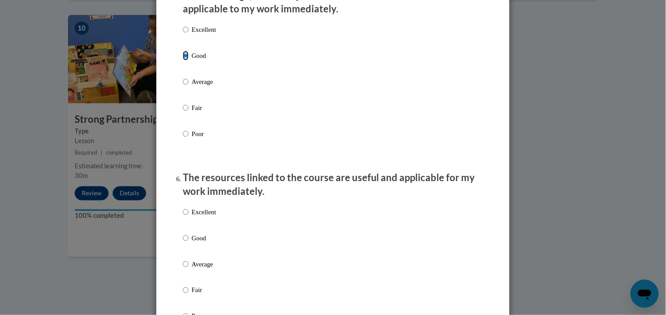
scroll to position [837, 0]
click at [195, 242] on p "Good" at bounding box center [204, 237] width 24 height 10
click at [189, 242] on input "Good" at bounding box center [186, 237] width 6 height 10
radio input "true"
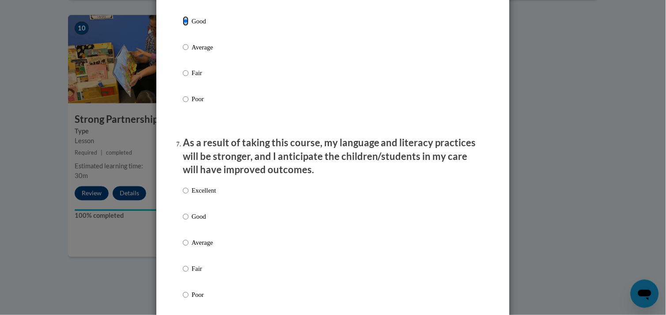
scroll to position [1053, 0]
click at [192, 221] on p "Good" at bounding box center [204, 217] width 24 height 10
click at [188, 221] on input "Good" at bounding box center [186, 217] width 6 height 10
radio input "true"
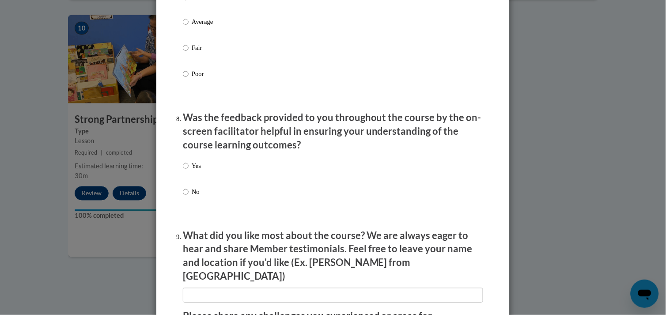
scroll to position [1275, 0]
click at [192, 170] on p "Yes" at bounding box center [196, 165] width 9 height 10
click at [188, 170] on input "Yes" at bounding box center [186, 165] width 6 height 10
radio input "true"
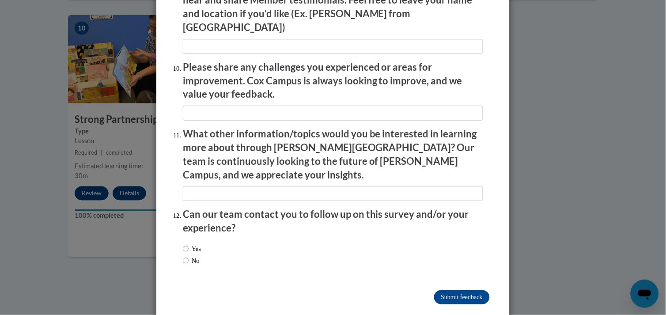
scroll to position [1526, 0]
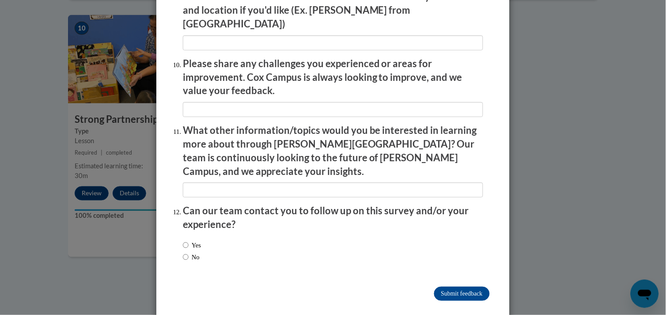
click at [186, 252] on label "No" at bounding box center [191, 257] width 17 height 10
click at [186, 252] on input "No" at bounding box center [186, 257] width 6 height 10
radio input "true"
click at [438, 287] on input "Submit feedback" at bounding box center [462, 294] width 56 height 14
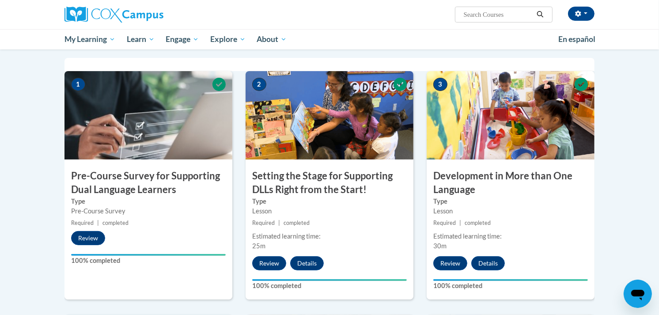
scroll to position [0, 0]
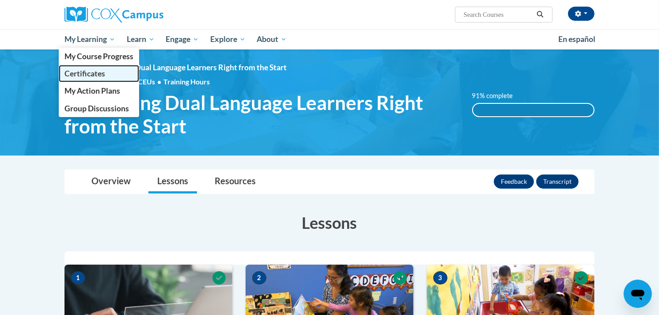
click at [87, 74] on span "Certificates" at bounding box center [84, 73] width 41 height 9
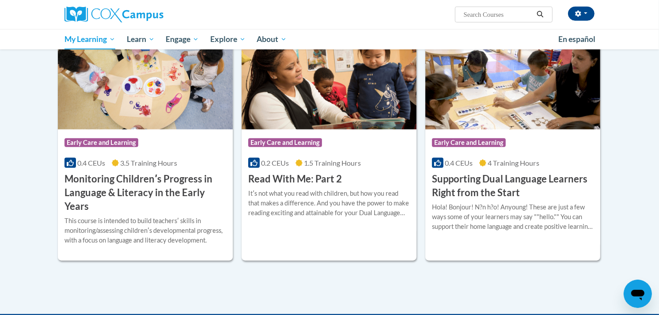
scroll to position [651, 0]
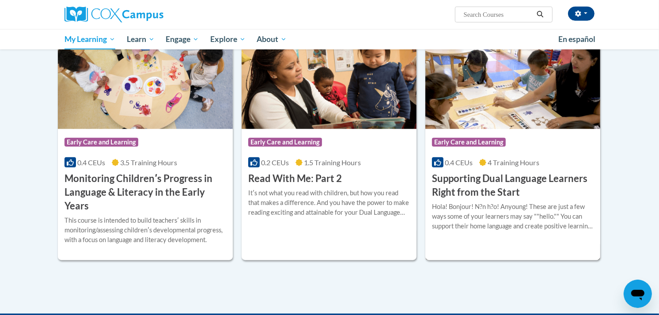
click at [515, 202] on div "Hola! Bonjour! N?n h?o! Anyoung! These are just a few ways some of your learner…" at bounding box center [513, 216] width 162 height 29
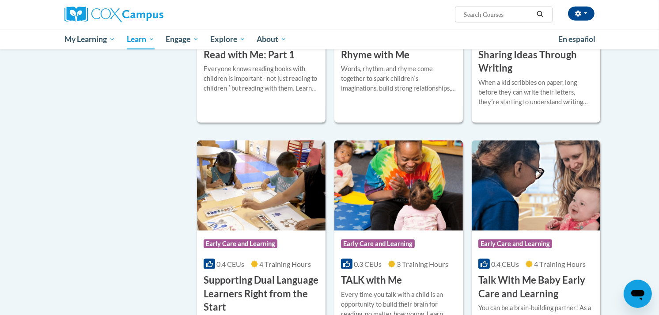
scroll to position [1092, 0]
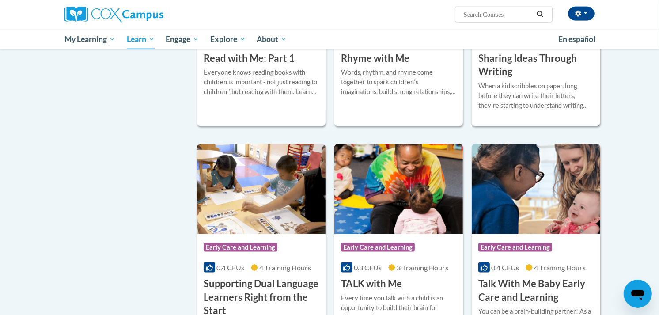
click at [511, 79] on h3 "Sharing Ideas Through Writing" at bounding box center [535, 65] width 115 height 27
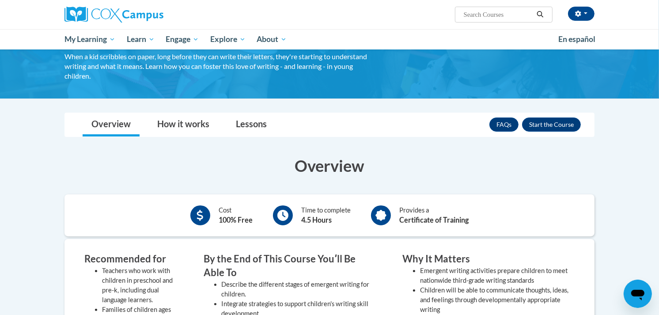
scroll to position [68, 0]
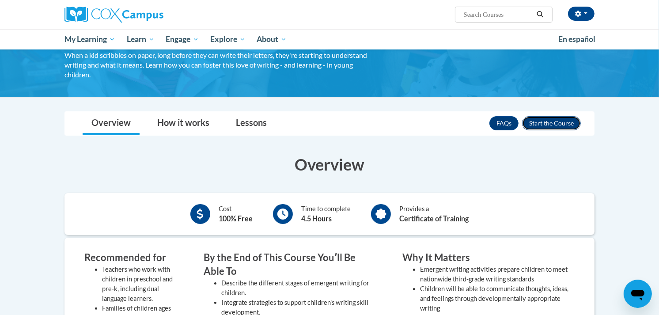
click at [552, 122] on button "Enroll" at bounding box center [551, 123] width 59 height 14
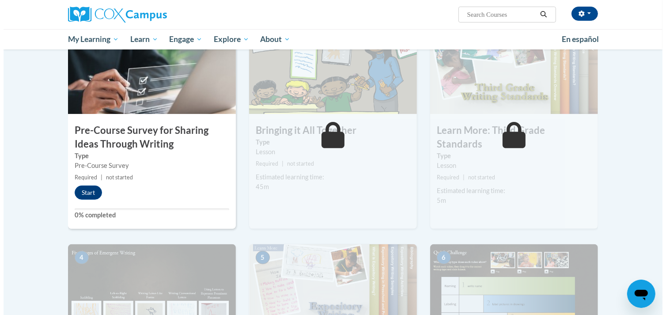
scroll to position [227, 0]
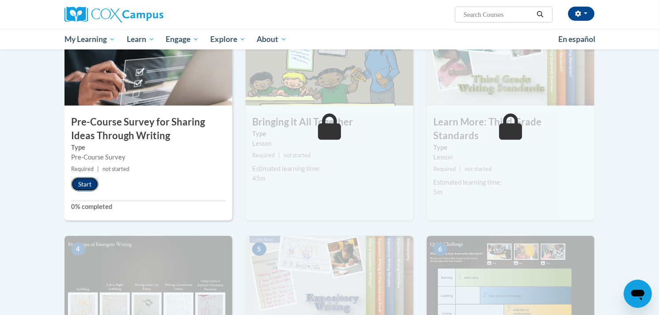
click at [83, 183] on button "Start" at bounding box center [84, 184] width 27 height 14
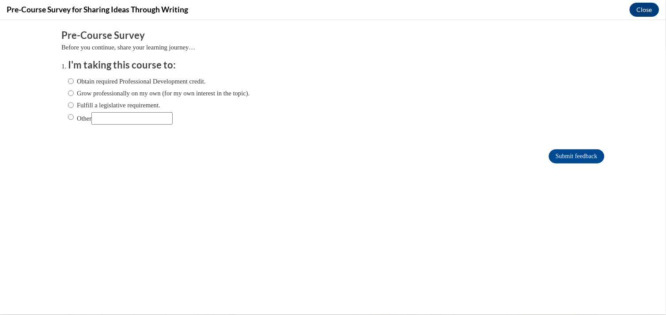
scroll to position [0, 0]
click at [68, 78] on label "Obtain required Professional Development credit." at bounding box center [137, 81] width 138 height 10
click at [68, 78] on input "Obtain required Professional Development credit." at bounding box center [71, 81] width 6 height 10
radio input "true"
click at [554, 151] on input "Submit feedback" at bounding box center [577, 156] width 56 height 14
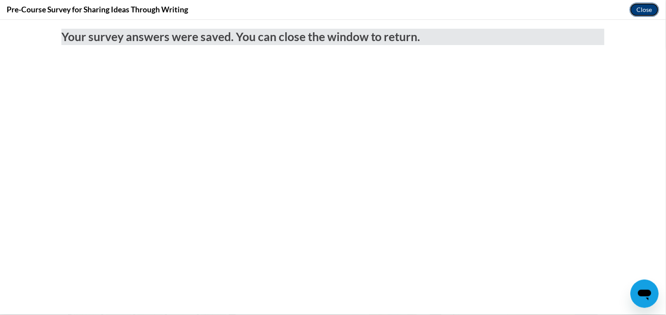
click at [644, 13] on button "Close" at bounding box center [645, 10] width 30 height 14
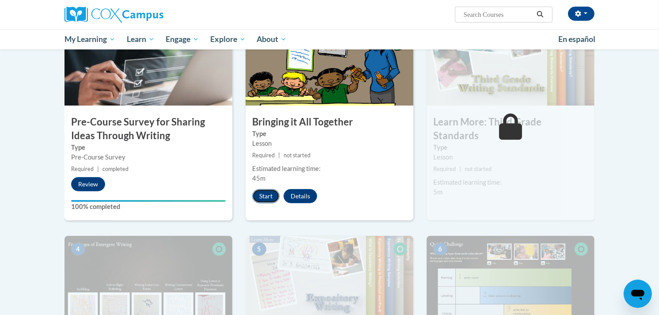
click at [266, 192] on button "Start" at bounding box center [265, 196] width 27 height 14
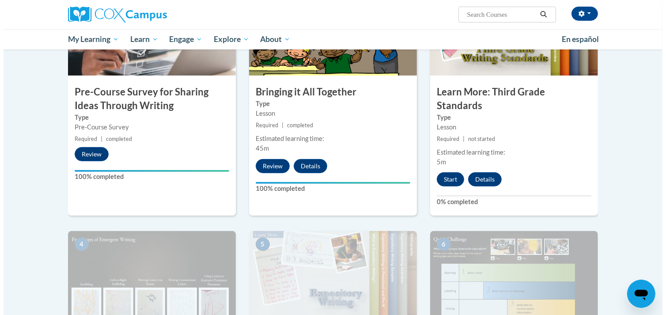
scroll to position [257, 0]
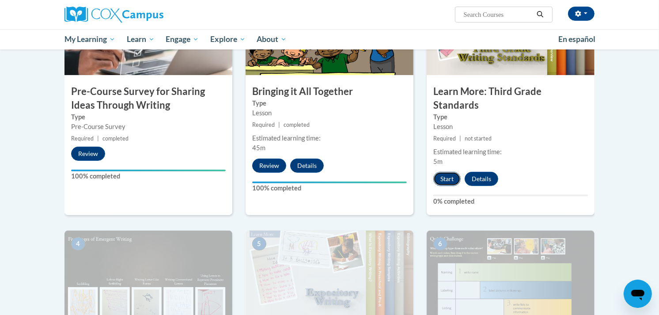
click at [451, 172] on button "Start" at bounding box center [446, 179] width 27 height 14
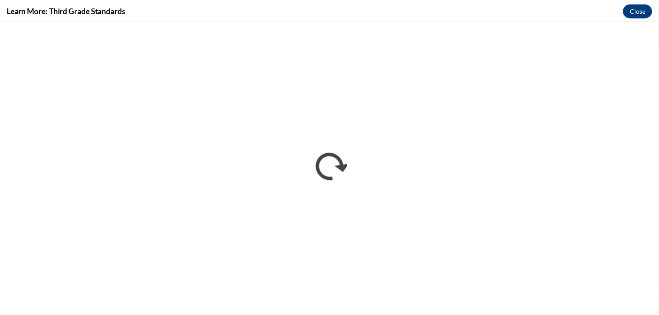
scroll to position [0, 0]
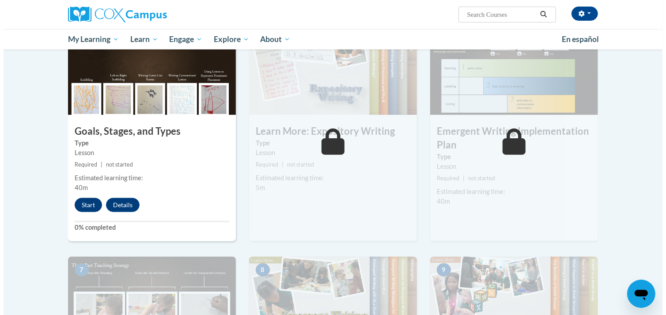
scroll to position [461, 0]
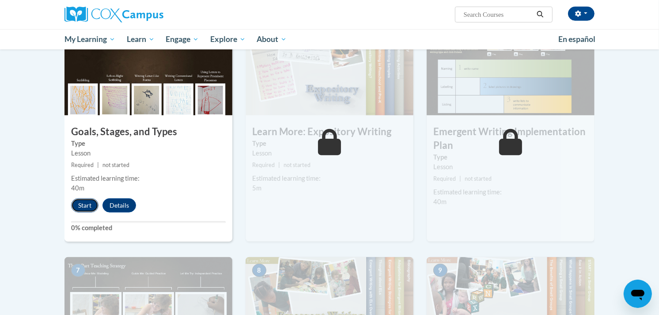
click at [84, 198] on button "Start" at bounding box center [84, 205] width 27 height 14
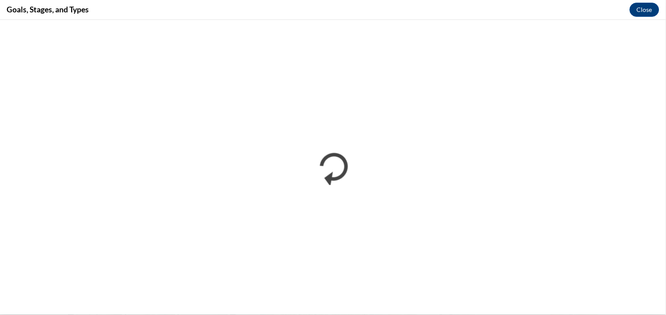
scroll to position [0, 0]
